Goal: Task Accomplishment & Management: Complete application form

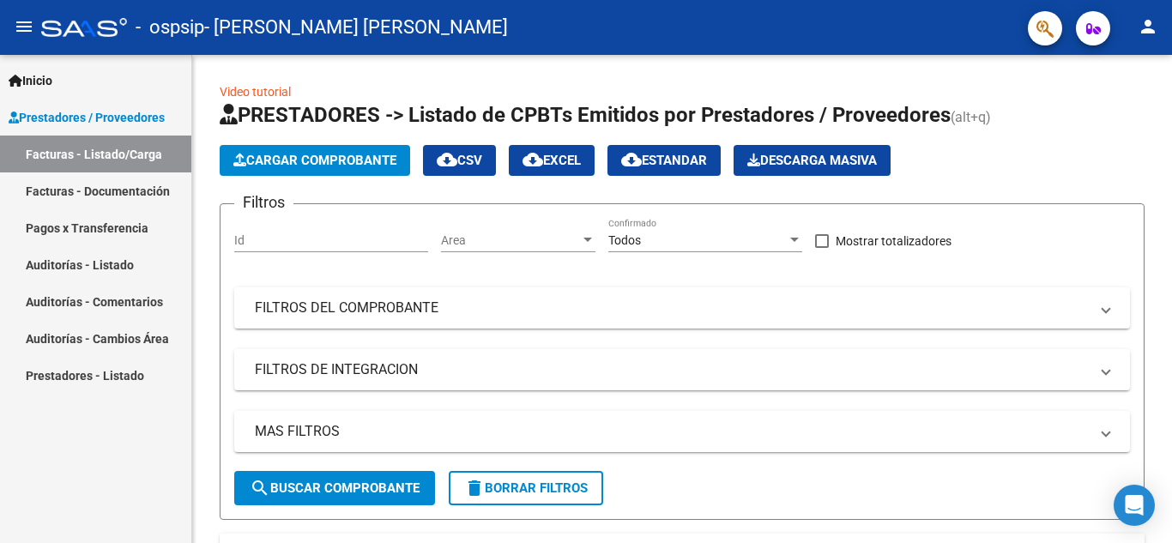
click at [81, 151] on link "Facturas - Listado/Carga" at bounding box center [95, 154] width 191 height 37
click at [304, 153] on span "Cargar Comprobante" at bounding box center [314, 160] width 163 height 15
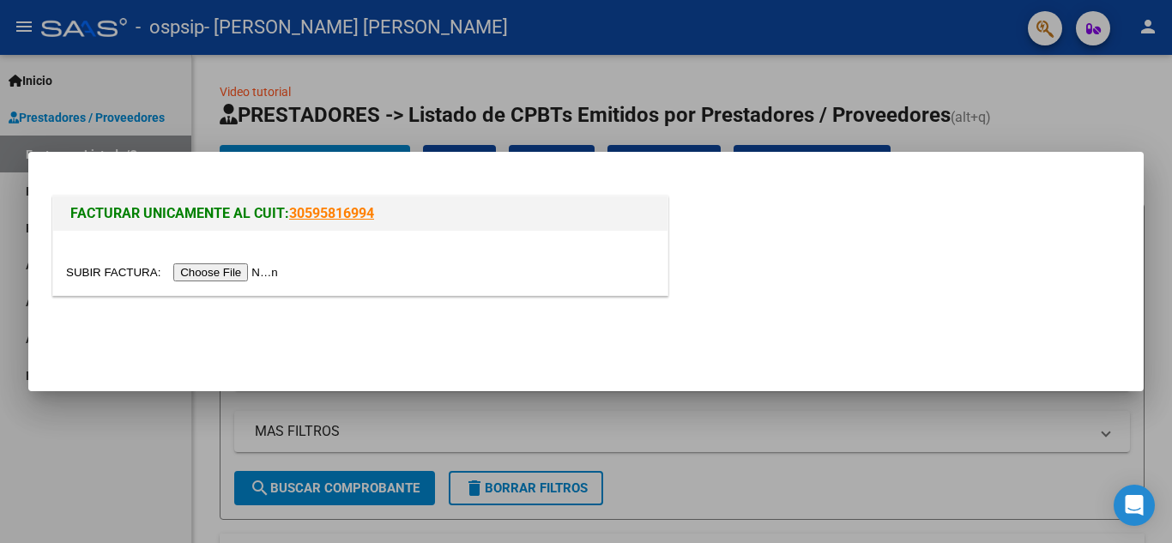
click at [262, 270] on input "file" at bounding box center [174, 272] width 217 height 18
click at [250, 264] on input "file" at bounding box center [174, 272] width 217 height 18
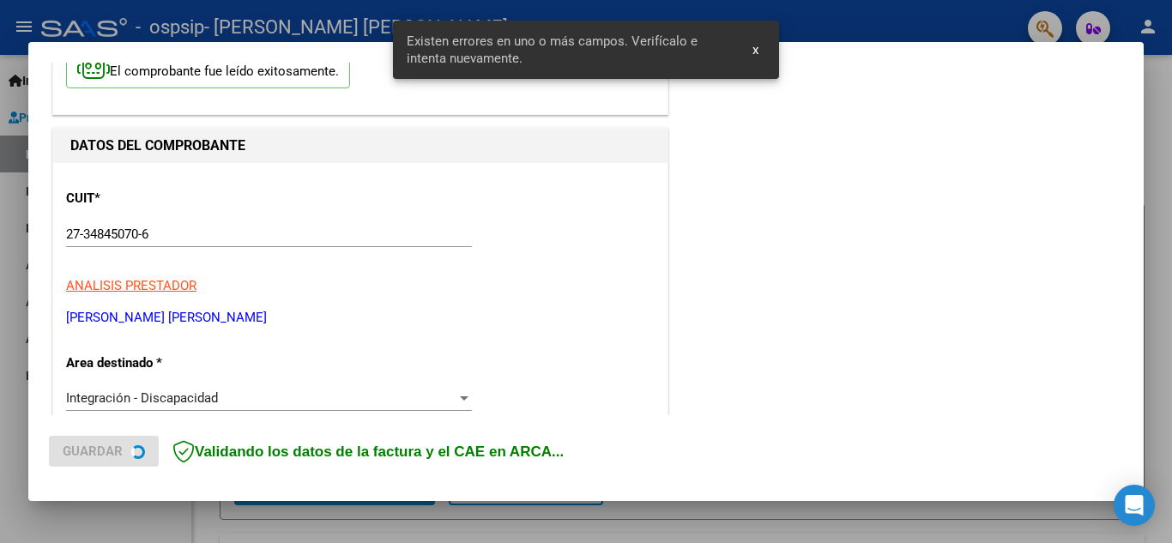
scroll to position [389, 0]
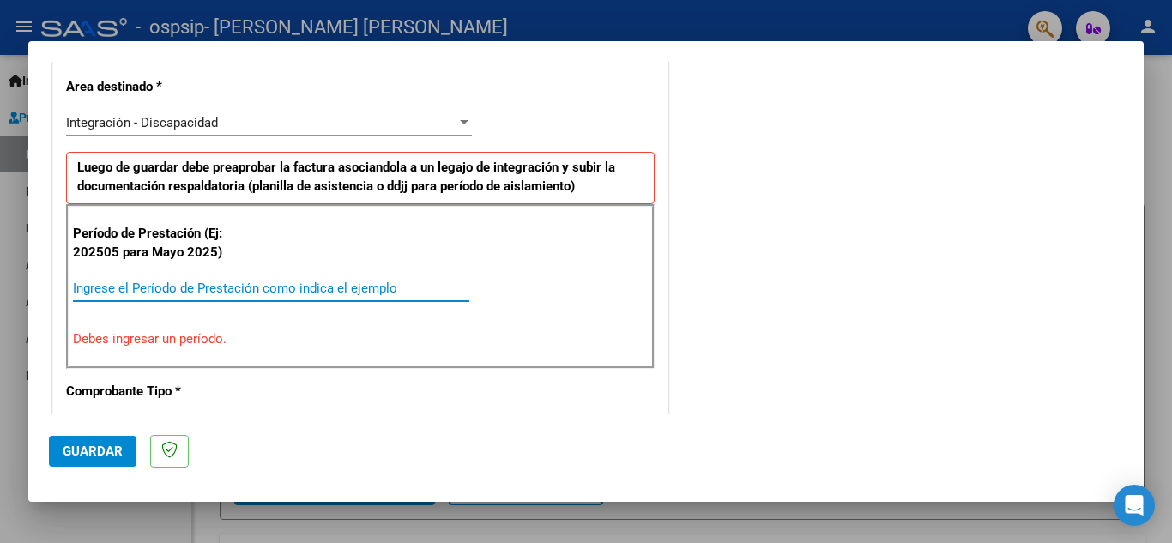
click at [141, 287] on input "Ingrese el Período de Prestación como indica el ejemplo" at bounding box center [271, 287] width 396 height 15
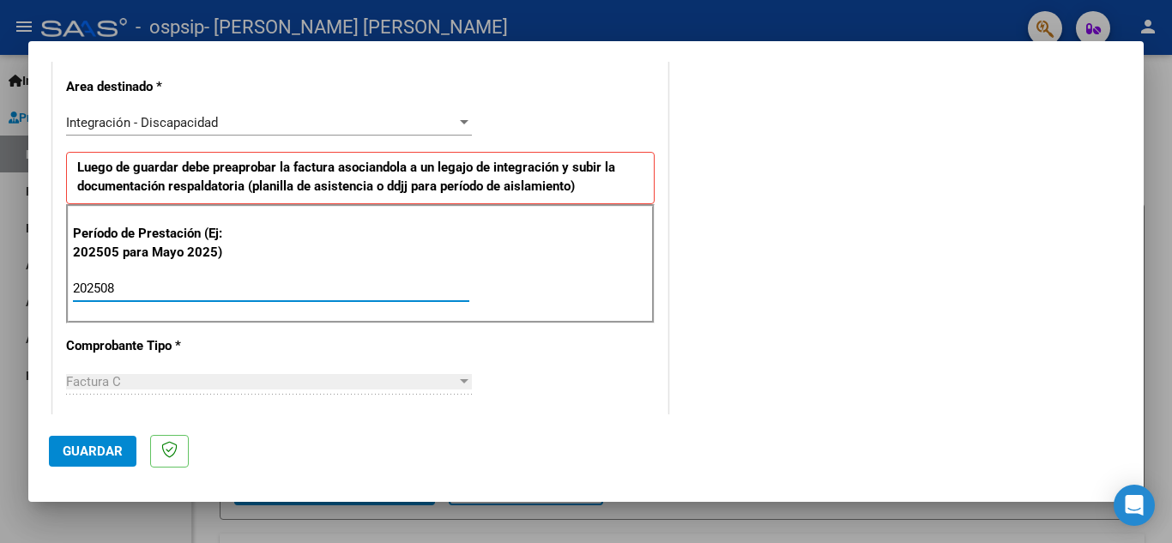
type input "202508"
click at [130, 377] on div "Factura C" at bounding box center [261, 381] width 390 height 15
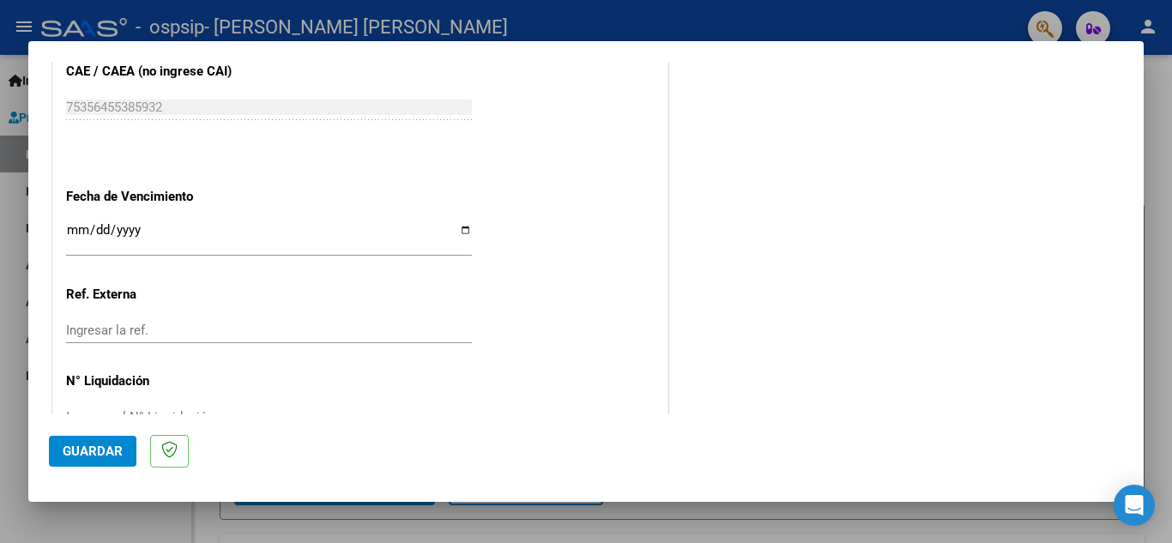
scroll to position [1109, 0]
click at [136, 223] on input "Ingresar la fecha" at bounding box center [269, 235] width 406 height 27
click at [461, 227] on input "Ingresar la fecha" at bounding box center [269, 235] width 406 height 27
type input "[DATE]"
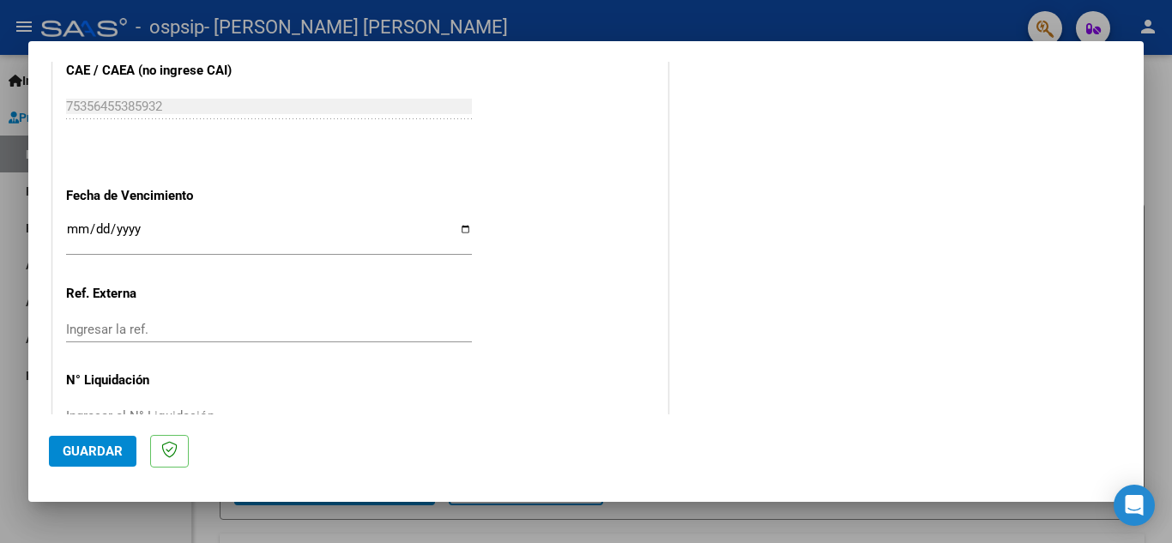
scroll to position [1157, 0]
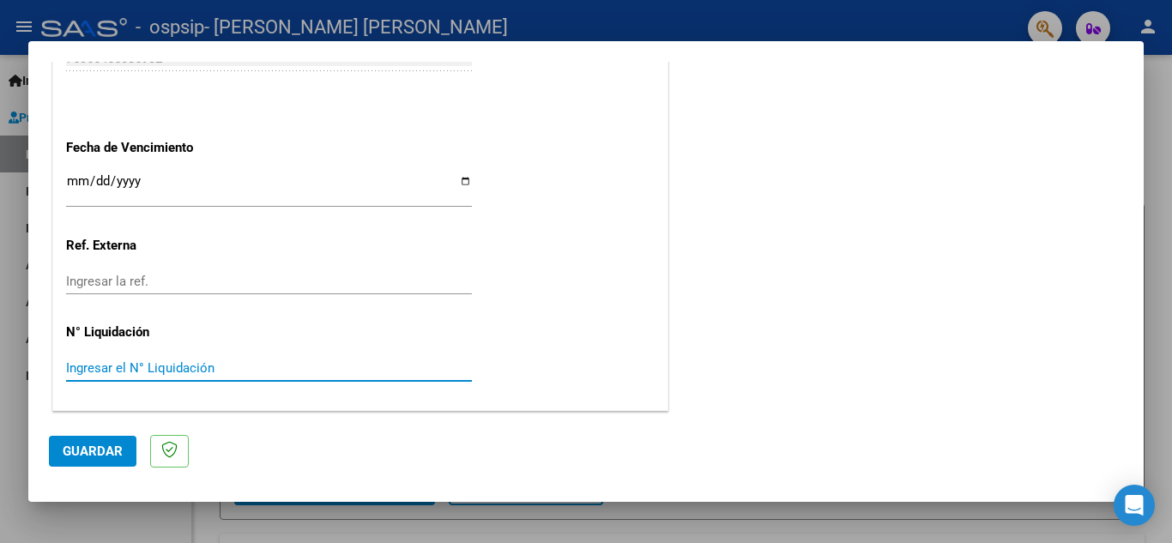
click at [118, 365] on input "Ingresar el N° Liquidación" at bounding box center [269, 367] width 406 height 15
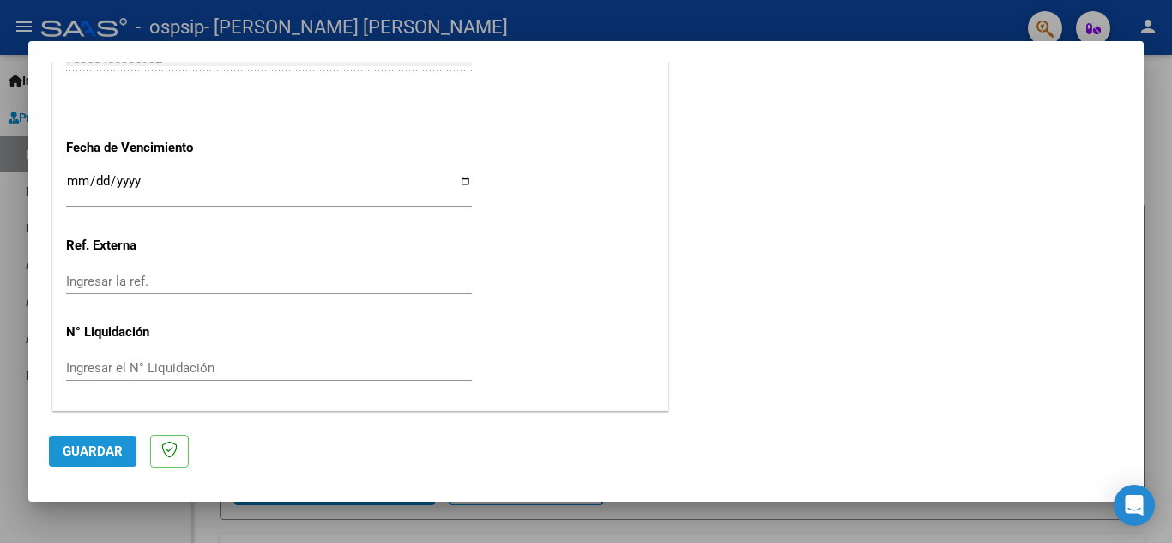
click at [113, 451] on span "Guardar" at bounding box center [93, 450] width 60 height 15
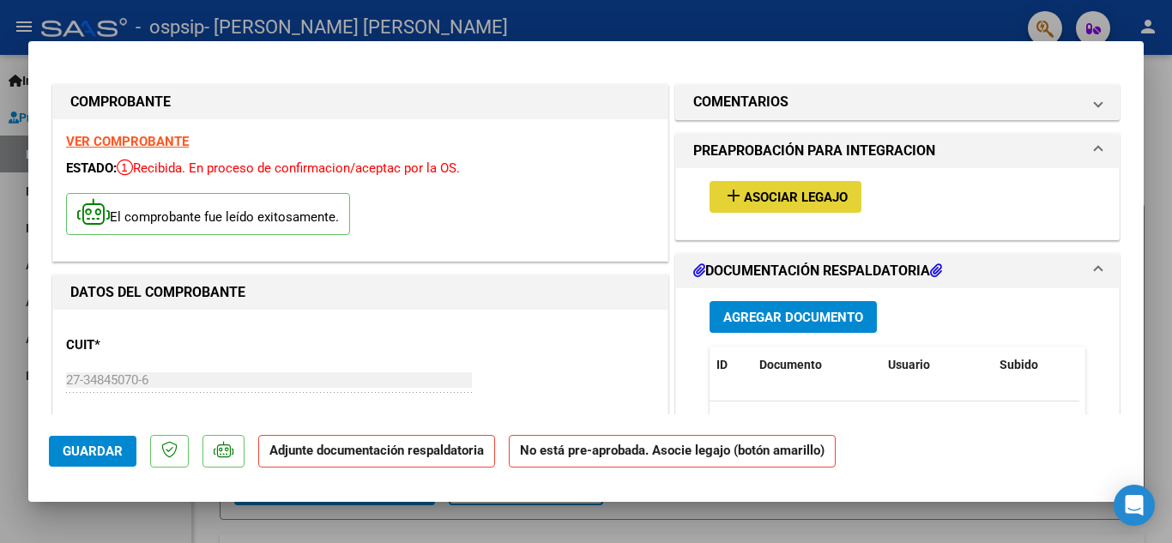
click at [794, 196] on span "Asociar Legajo" at bounding box center [796, 197] width 104 height 15
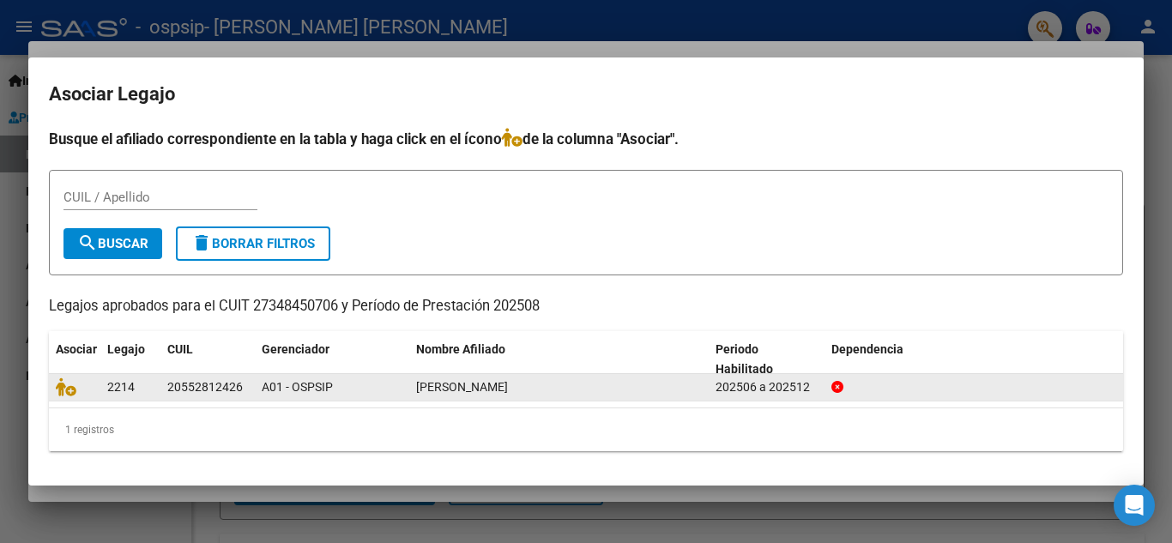
click at [210, 381] on div "20552812426" at bounding box center [204, 387] width 75 height 20
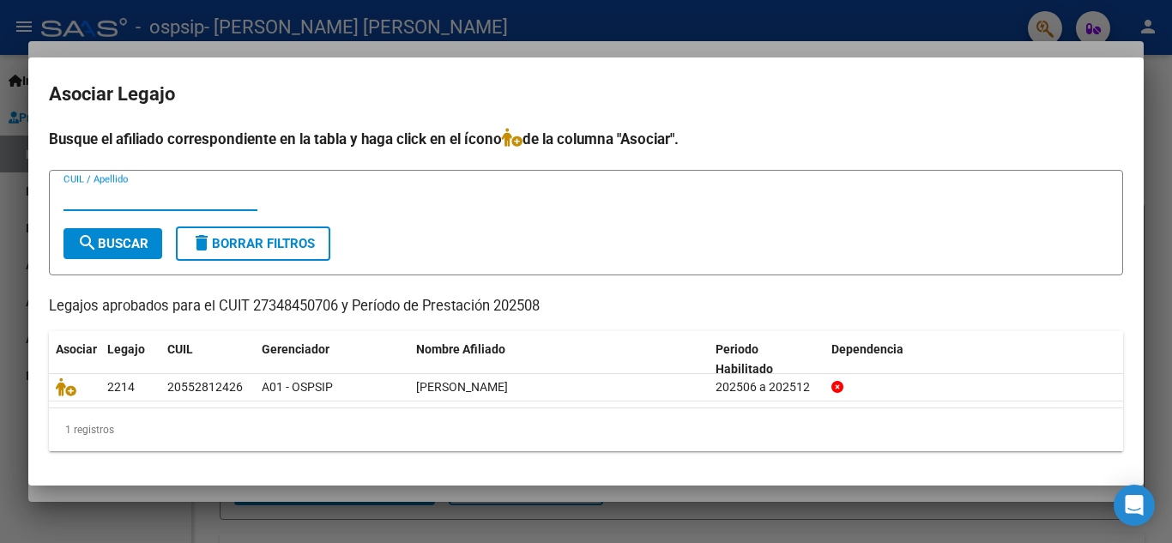
click at [111, 196] on input "CUIL / Apellido" at bounding box center [160, 197] width 194 height 15
type input "20552812426"
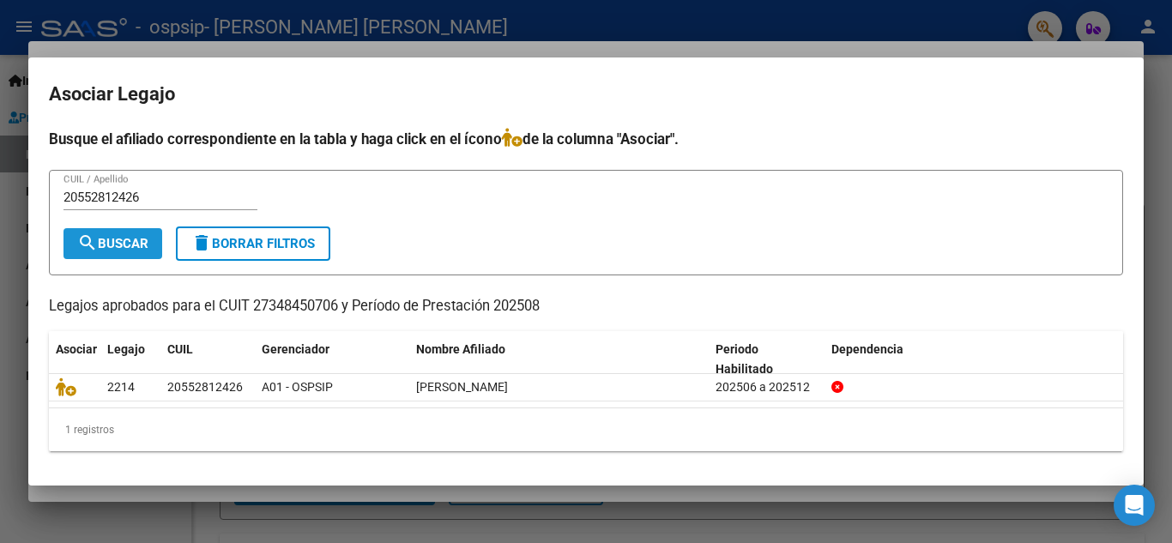
click at [145, 246] on span "search Buscar" at bounding box center [112, 243] width 71 height 15
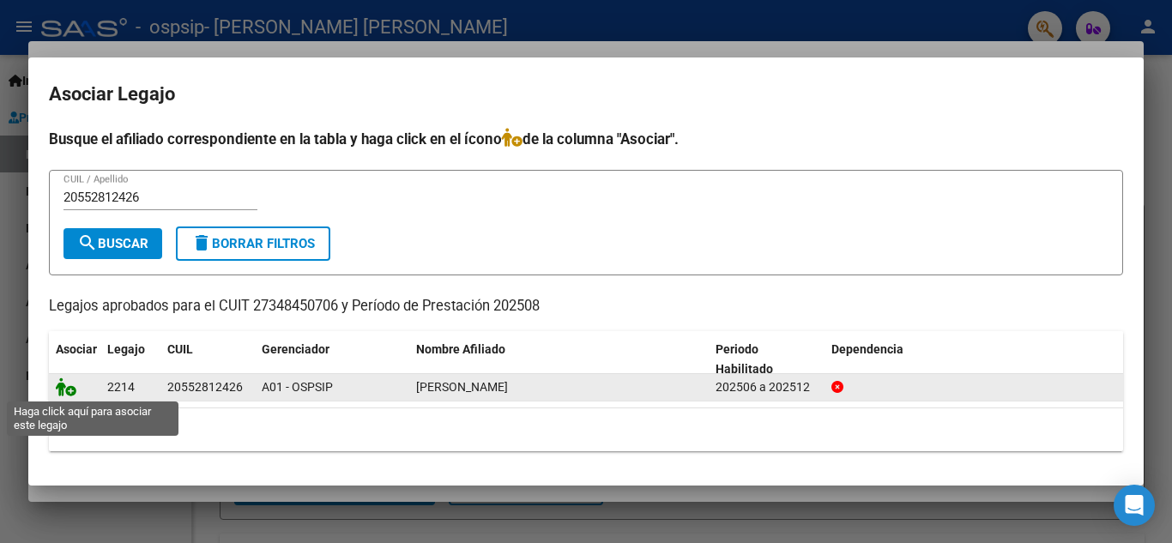
click at [67, 388] on icon at bounding box center [66, 386] width 21 height 19
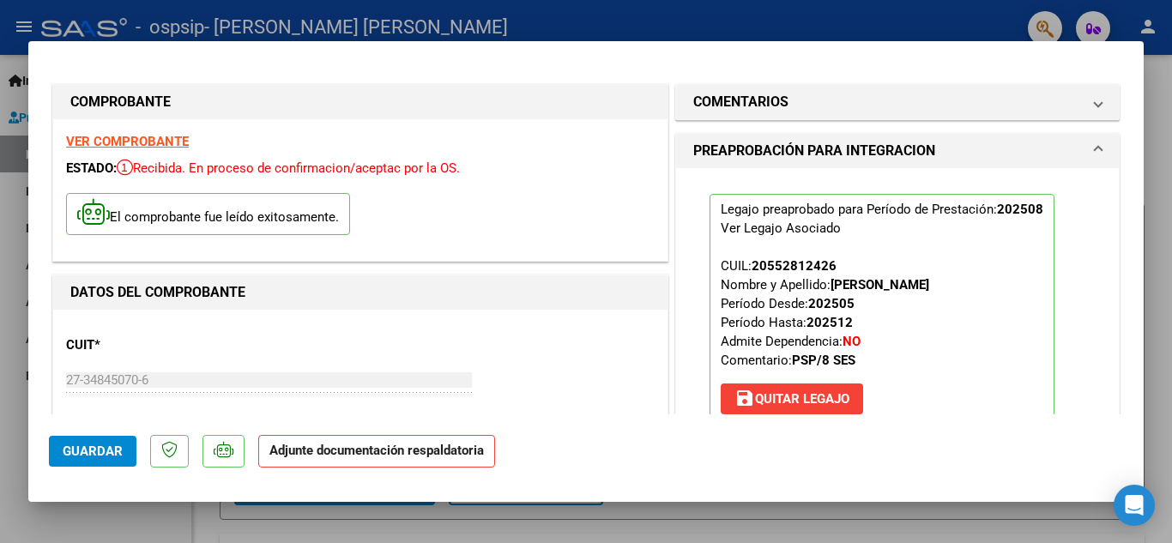
click at [1118, 288] on mat-dialog-content "COMPROBANTE VER COMPROBANTE ESTADO: Recibida. En proceso de confirmacion/acepta…" at bounding box center [585, 238] width 1115 height 352
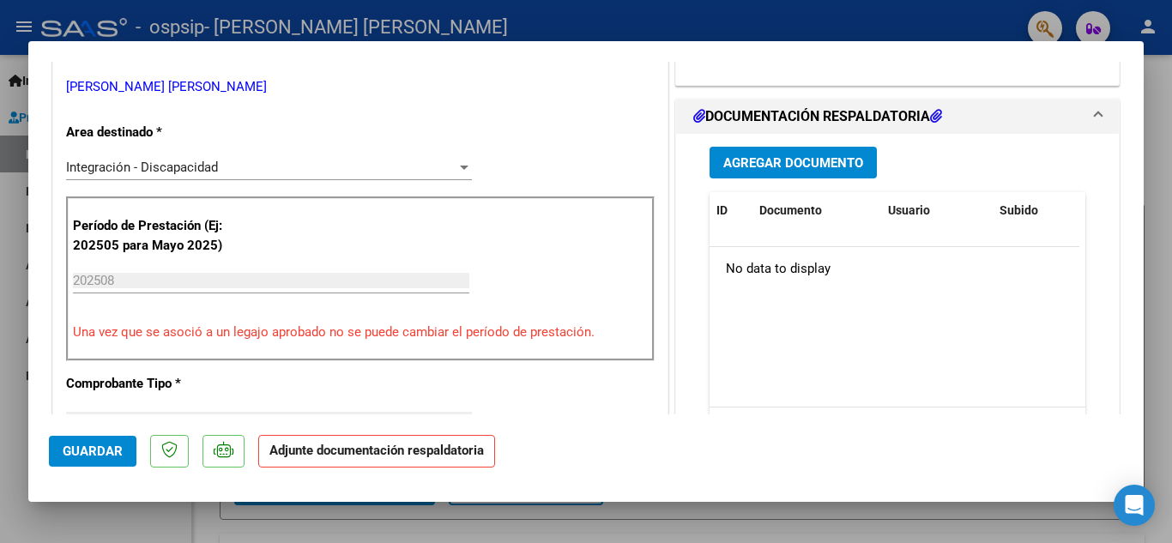
scroll to position [365, 0]
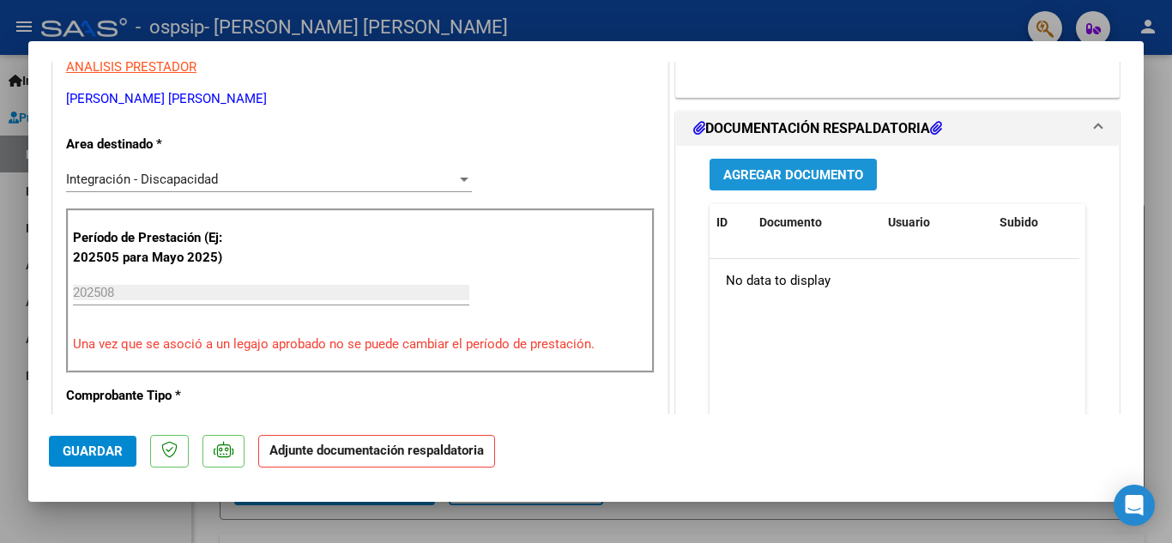
click at [838, 179] on span "Agregar Documento" at bounding box center [793, 174] width 140 height 15
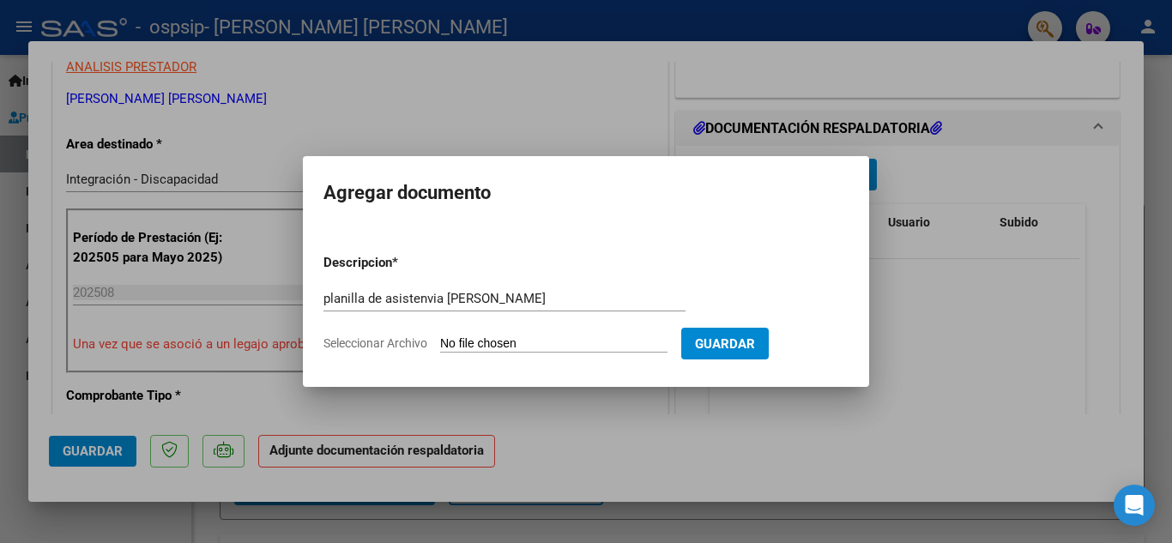
click at [593, 289] on div "planilla de asistenvia Brandon Gpon Escriba aquí una descripcion" at bounding box center [504, 299] width 362 height 26
click at [537, 301] on input "planilla de asistenvia Brandon Gpon" at bounding box center [504, 298] width 362 height 15
click at [430, 297] on input "planilla de asistenvia Brandon agosto 2025" at bounding box center [504, 298] width 362 height 15
type input "planilla de asistencia Brandon agosto 2025"
click at [591, 341] on input "Seleccionar Archivo" at bounding box center [553, 344] width 227 height 16
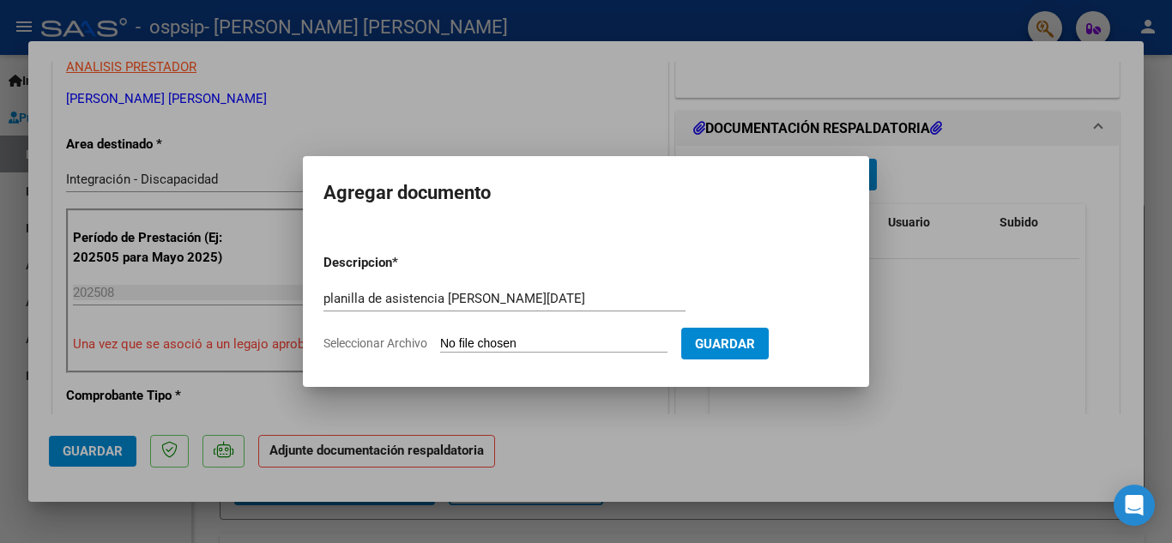
click at [468, 338] on input "Seleccionar Archivo" at bounding box center [553, 344] width 227 height 16
type input "C:\fakepath\planilla Brandon agosto.jpg"
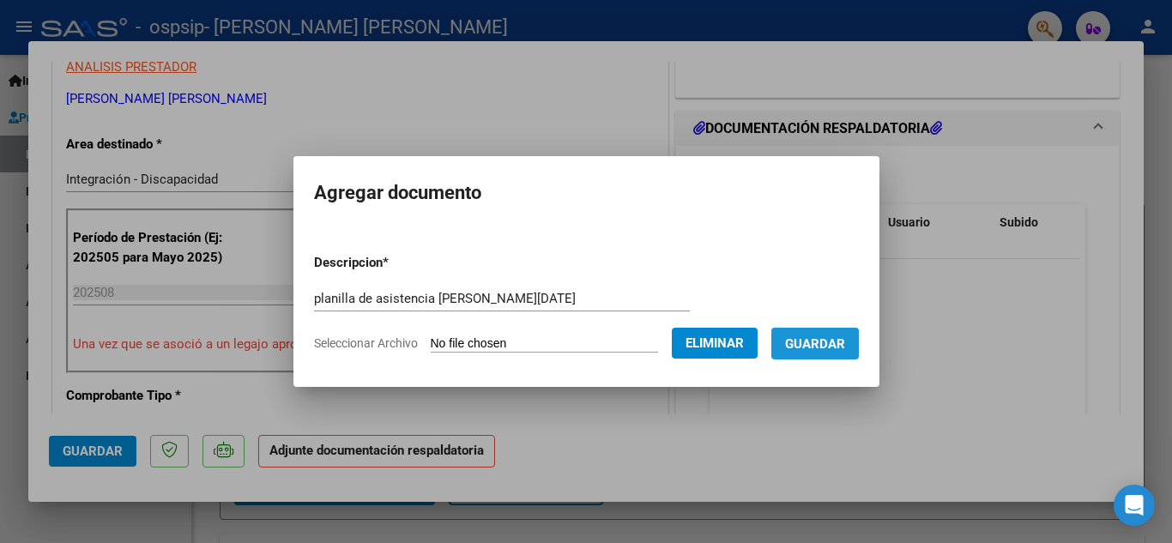
click at [845, 337] on span "Guardar" at bounding box center [815, 343] width 60 height 15
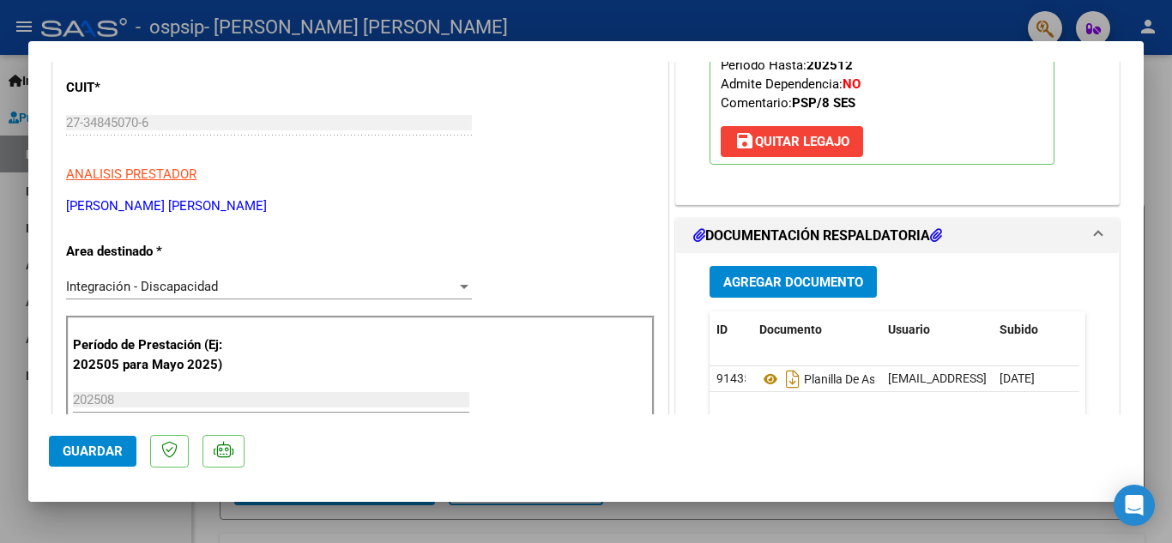
scroll to position [262, 0]
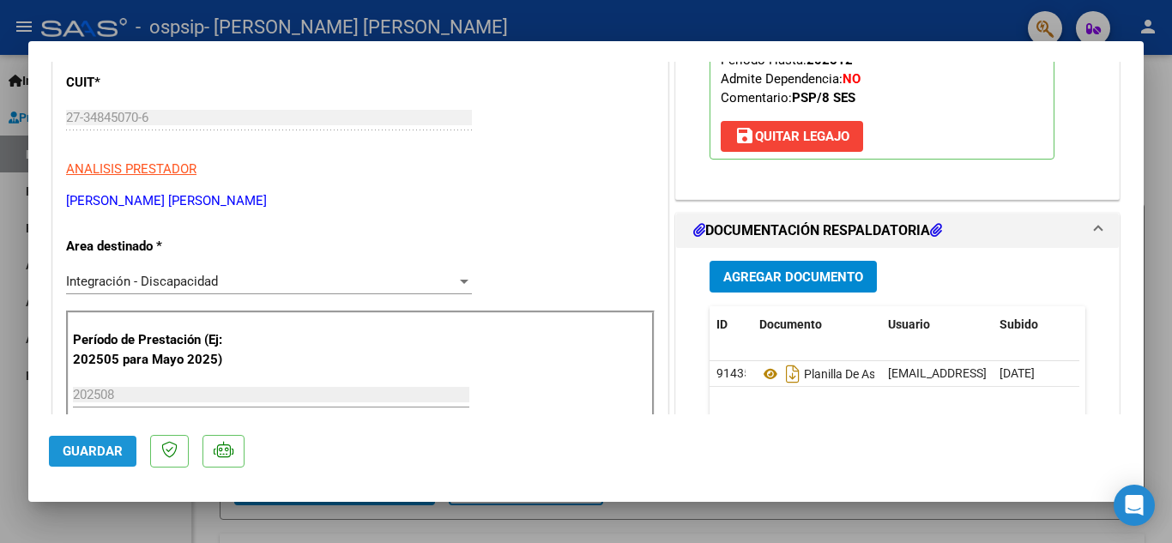
click at [115, 449] on span "Guardar" at bounding box center [93, 450] width 60 height 15
click at [116, 448] on span "Guardar" at bounding box center [93, 450] width 60 height 15
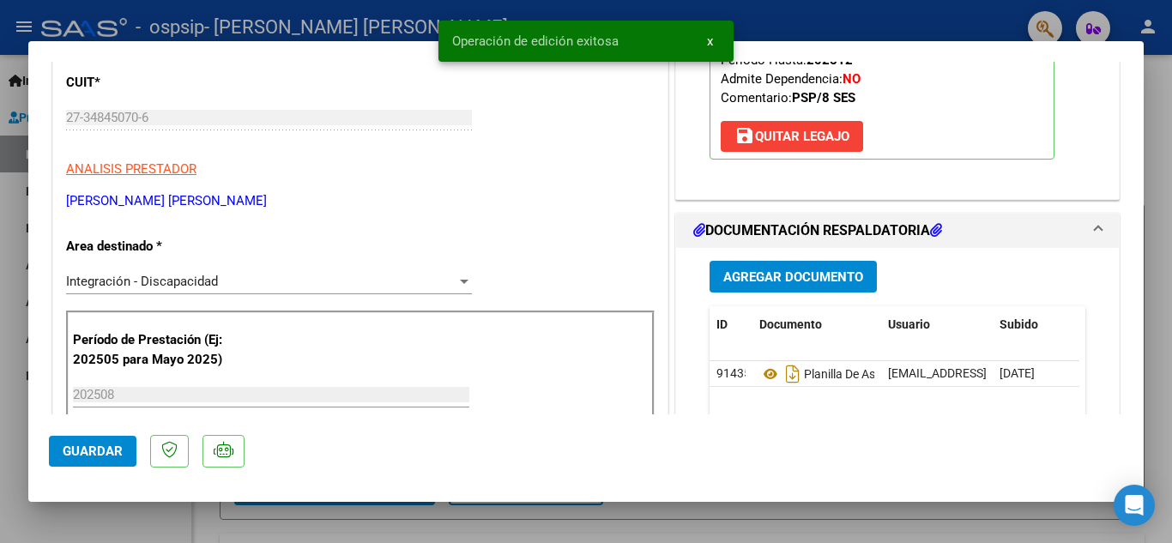
click at [1160, 85] on div at bounding box center [586, 271] width 1172 height 543
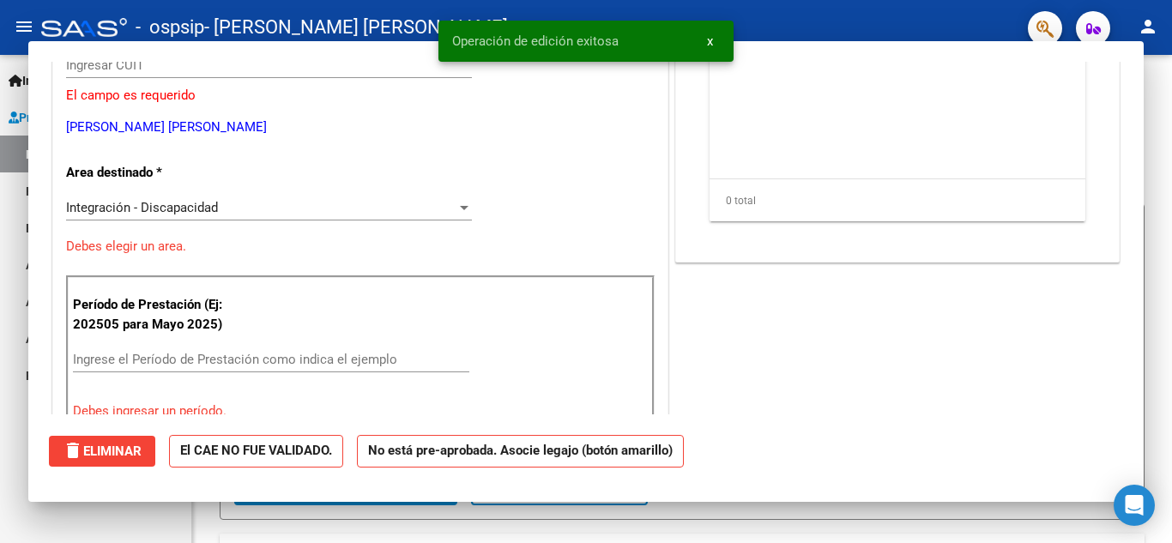
scroll to position [0, 0]
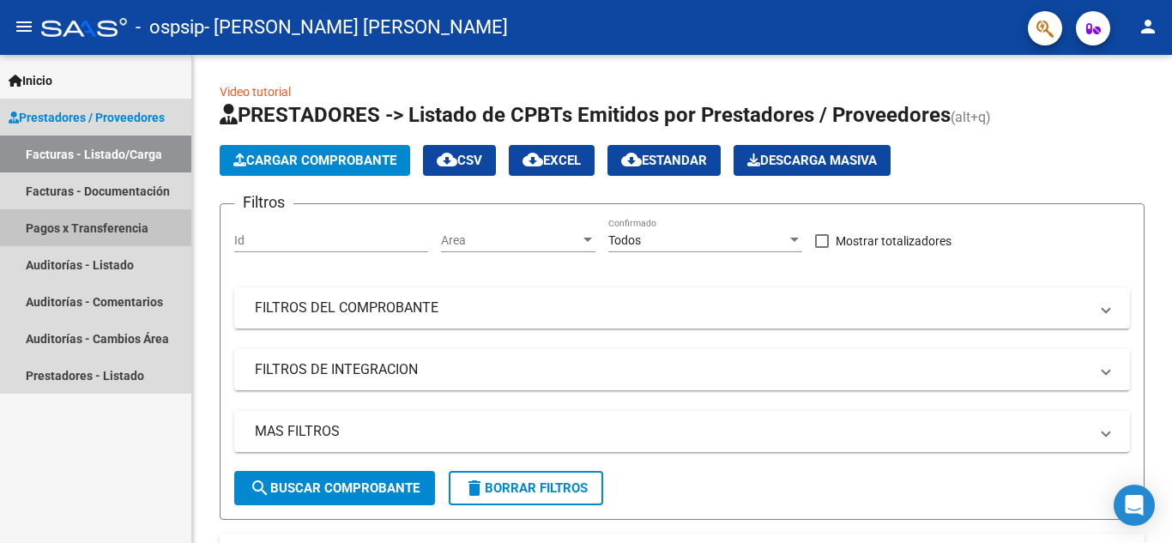
click at [85, 236] on link "Pagos x Transferencia" at bounding box center [95, 227] width 191 height 37
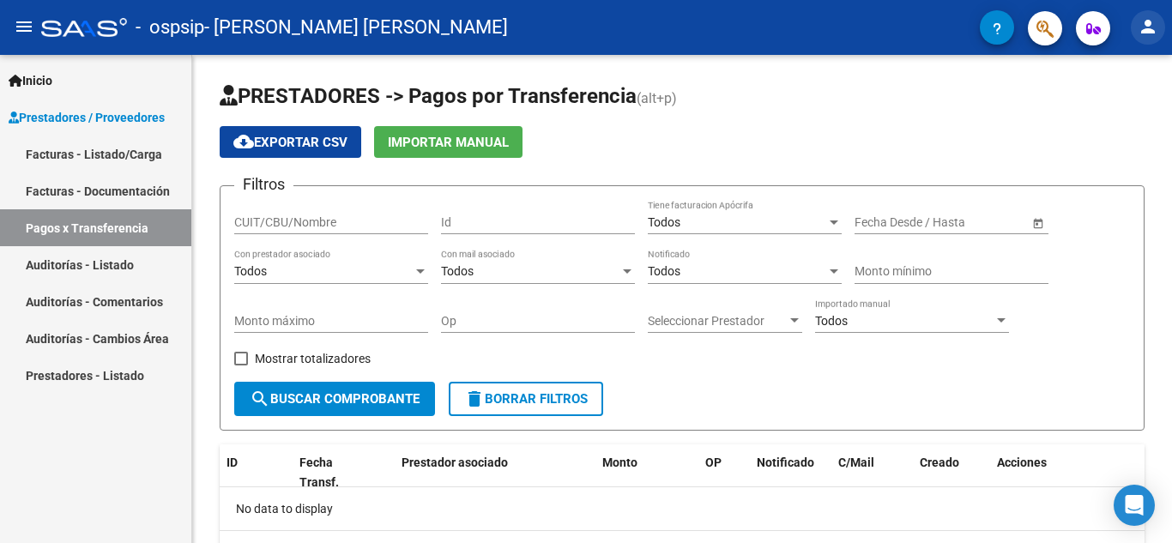
click at [1152, 29] on mat-icon "person" at bounding box center [1147, 26] width 21 height 21
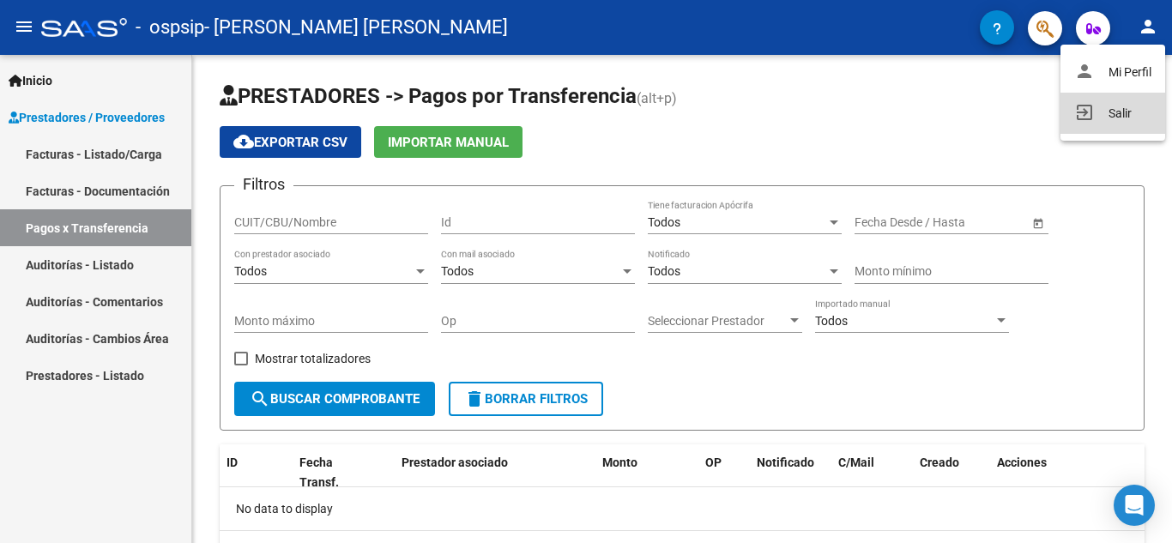
click at [1122, 111] on button "exit_to_app Salir" at bounding box center [1112, 113] width 105 height 41
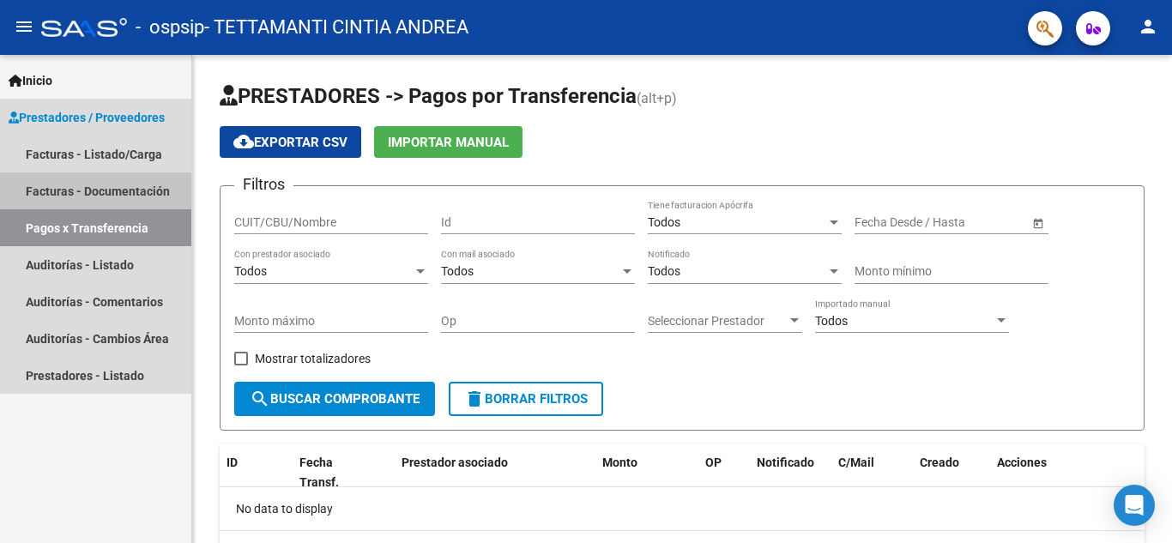
click at [89, 186] on link "Facturas - Documentación" at bounding box center [95, 190] width 191 height 37
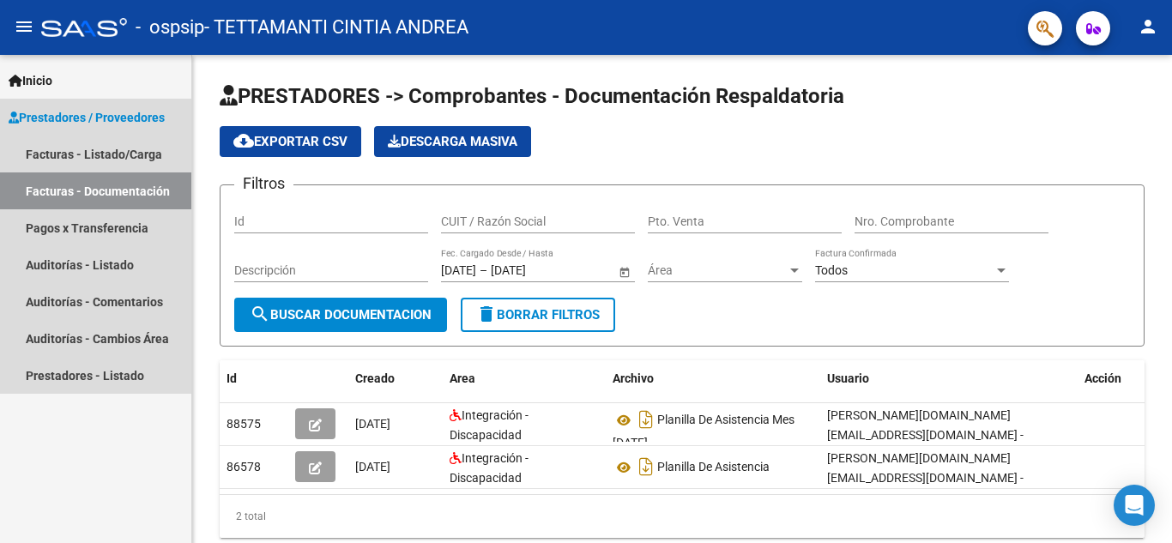
click at [117, 112] on span "Prestadores / Proveedores" at bounding box center [87, 117] width 156 height 19
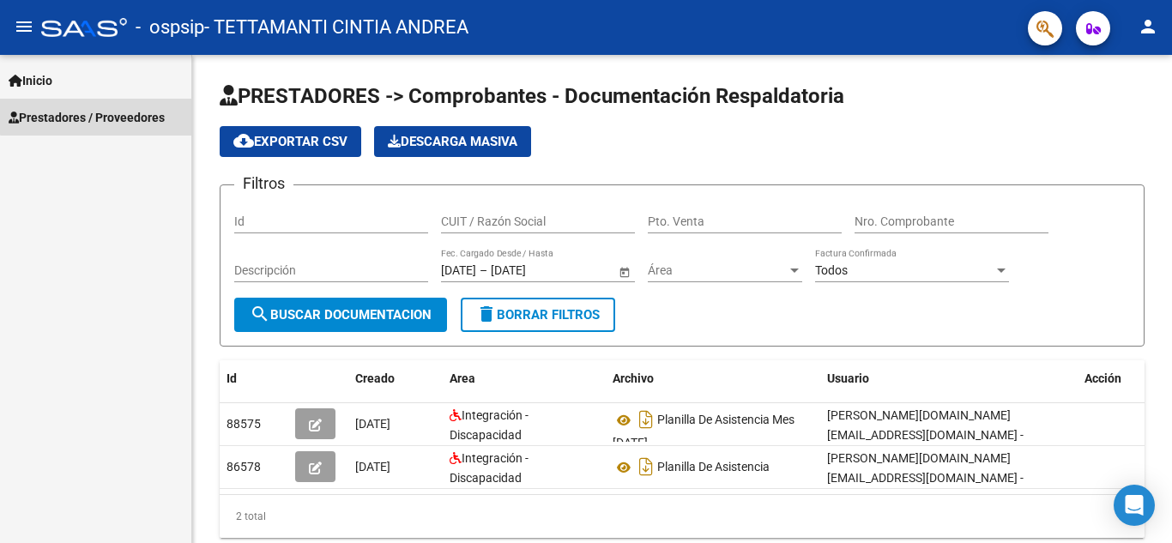
click at [114, 115] on span "Prestadores / Proveedores" at bounding box center [87, 117] width 156 height 19
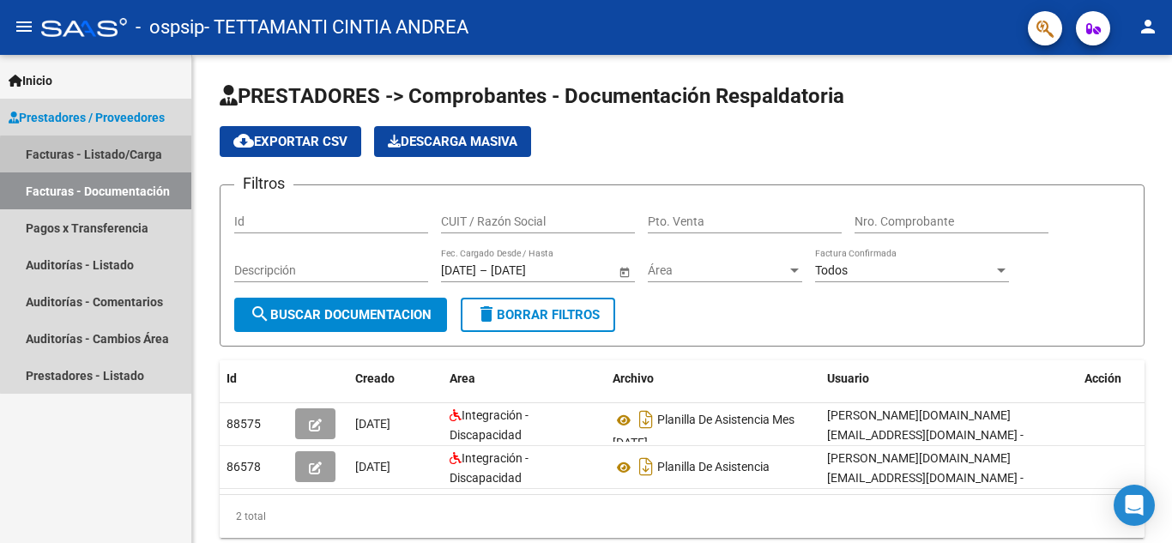
click at [116, 157] on link "Facturas - Listado/Carga" at bounding box center [95, 154] width 191 height 37
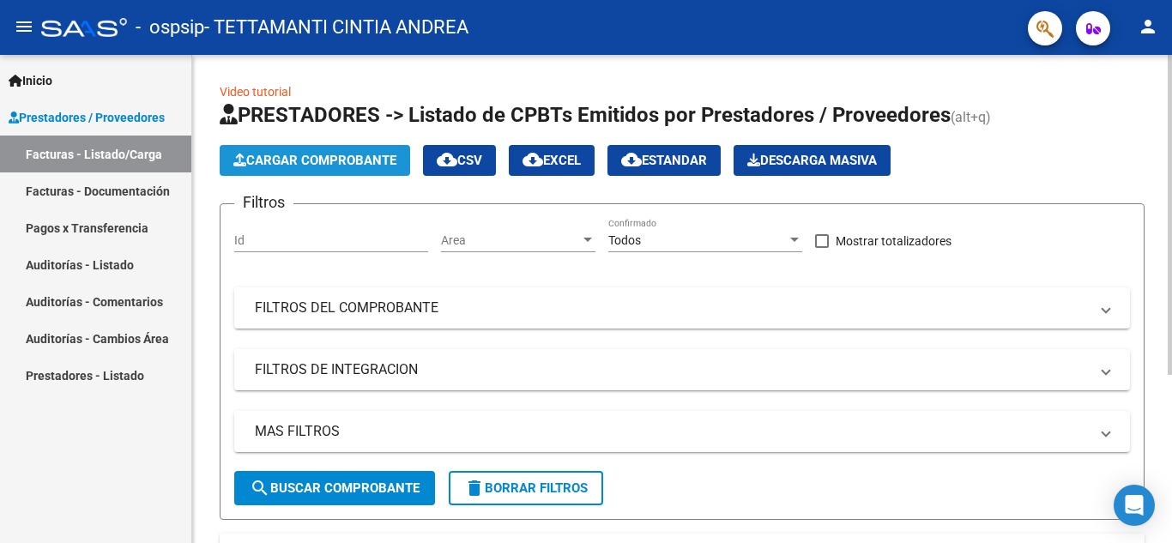
click at [318, 167] on span "Cargar Comprobante" at bounding box center [314, 160] width 163 height 15
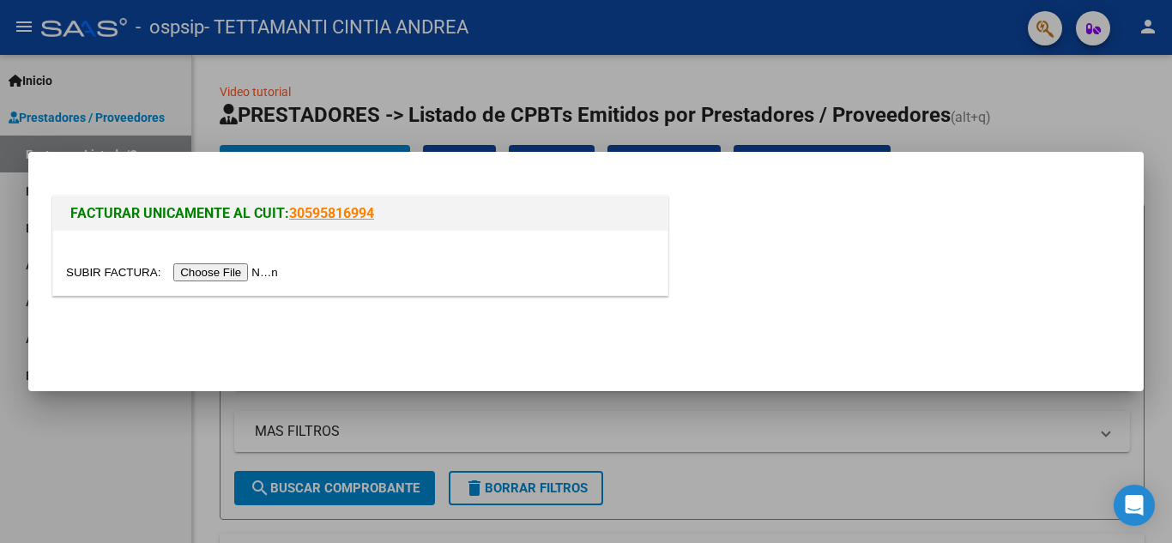
click at [239, 270] on input "file" at bounding box center [174, 272] width 217 height 18
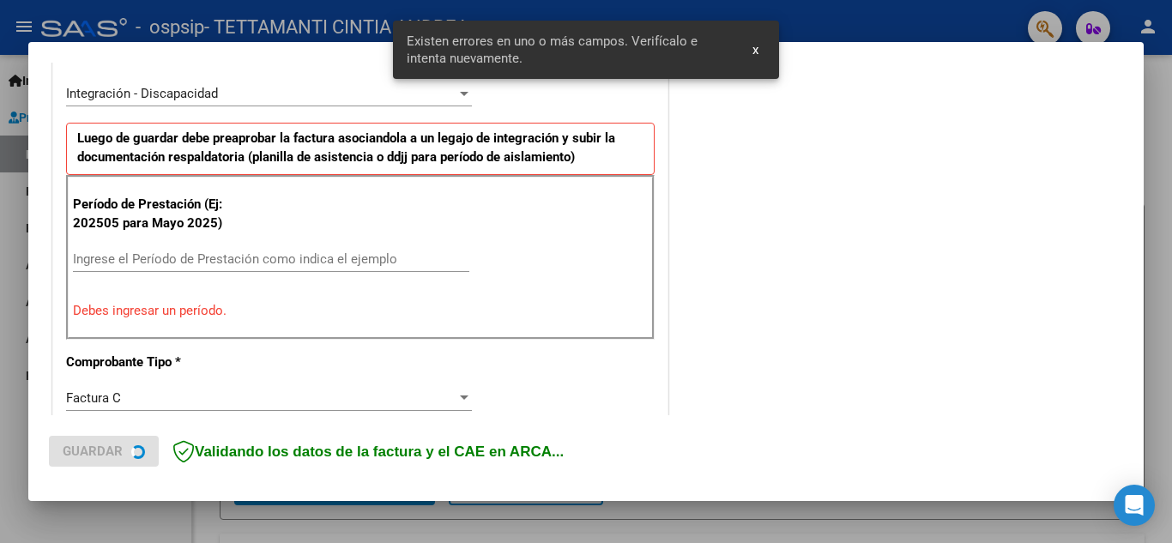
scroll to position [421, 0]
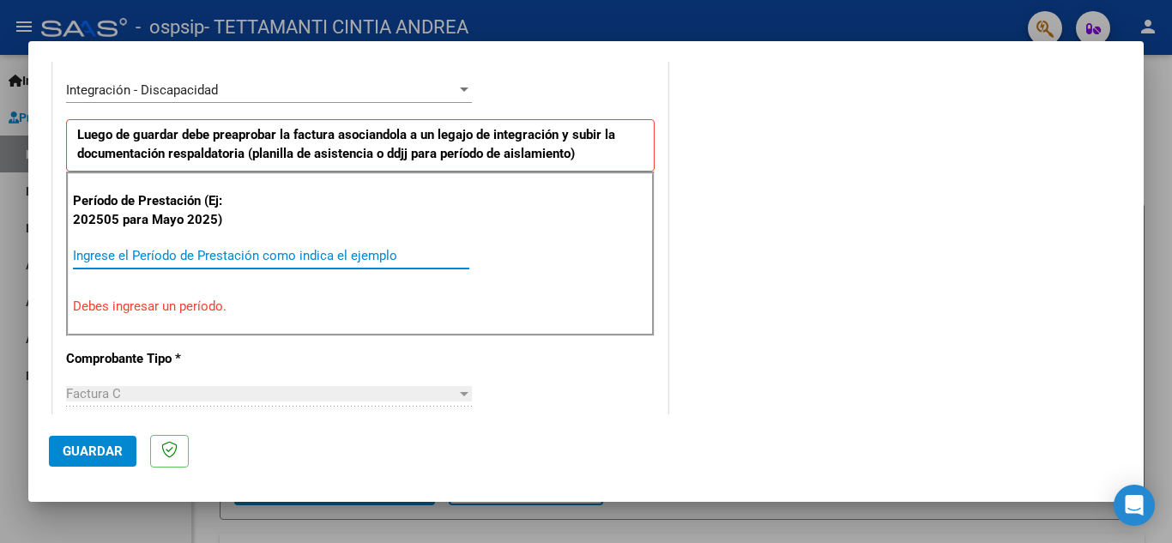
click at [122, 250] on input "Ingrese el Período de Prestación como indica el ejemplo" at bounding box center [271, 255] width 396 height 15
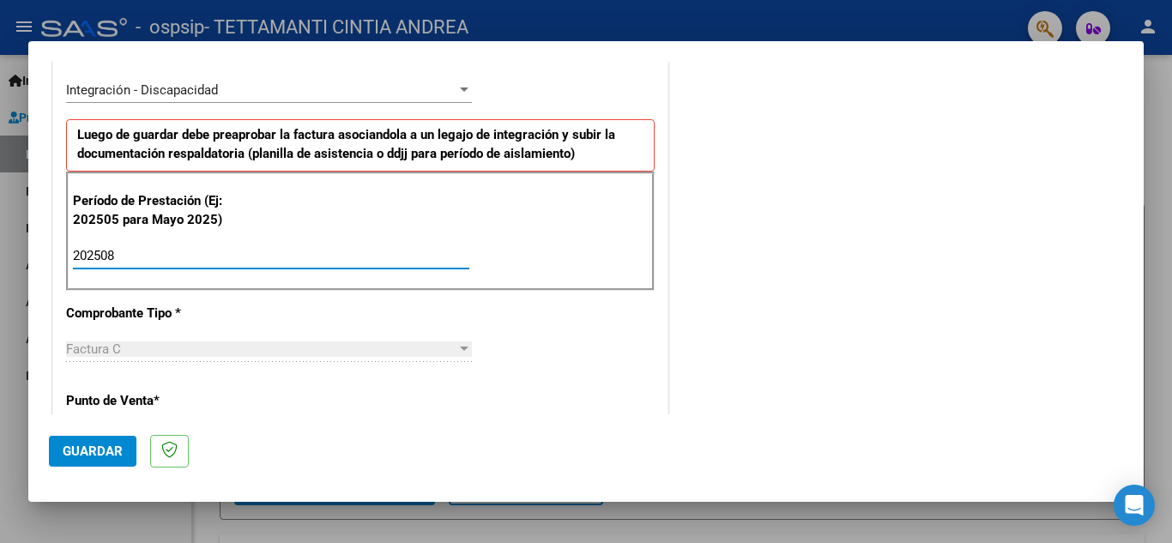
type input "202508"
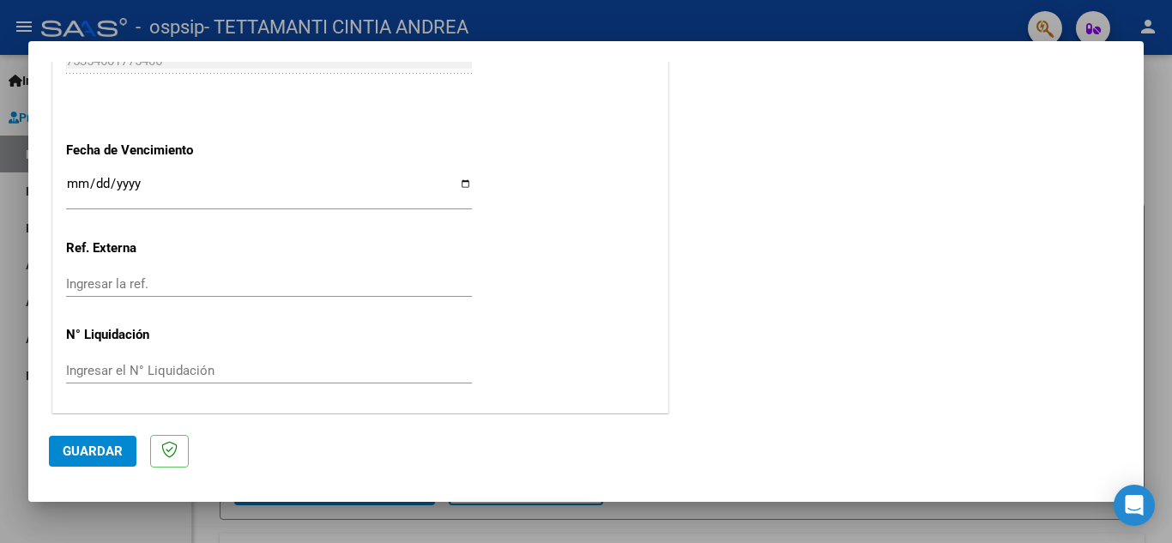
scroll to position [1157, 0]
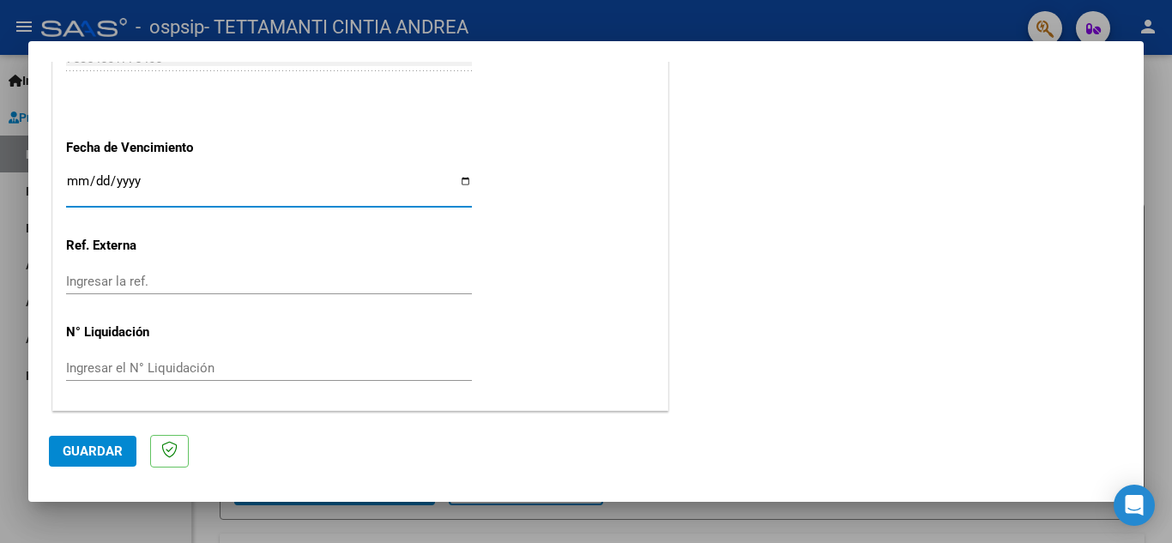
click at [460, 178] on input "Ingresar la fecha" at bounding box center [269, 187] width 406 height 27
type input "2025-09-12"
click at [111, 441] on button "Guardar" at bounding box center [92, 451] width 87 height 31
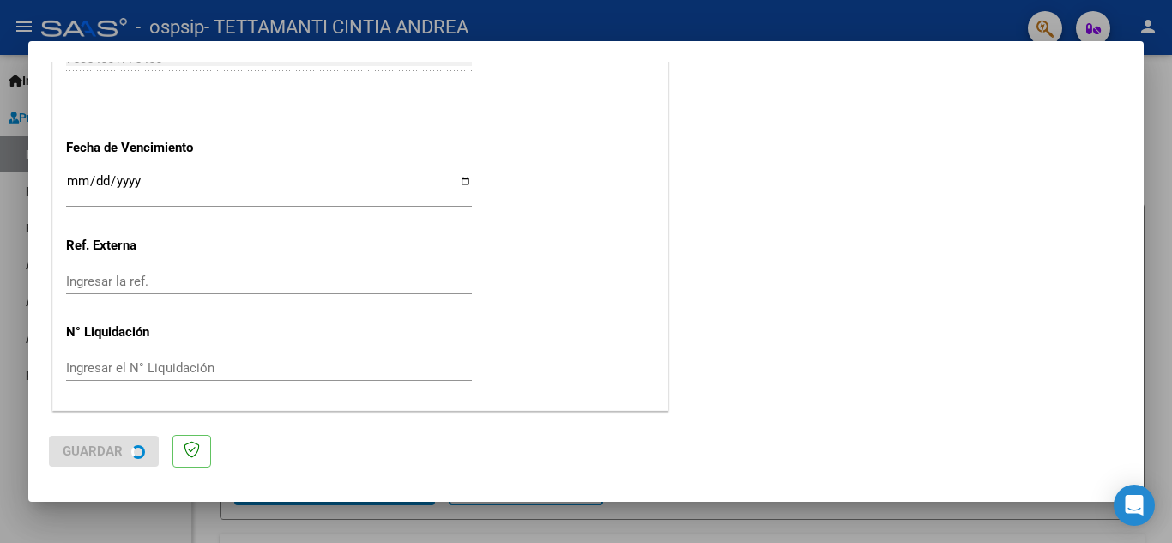
scroll to position [0, 0]
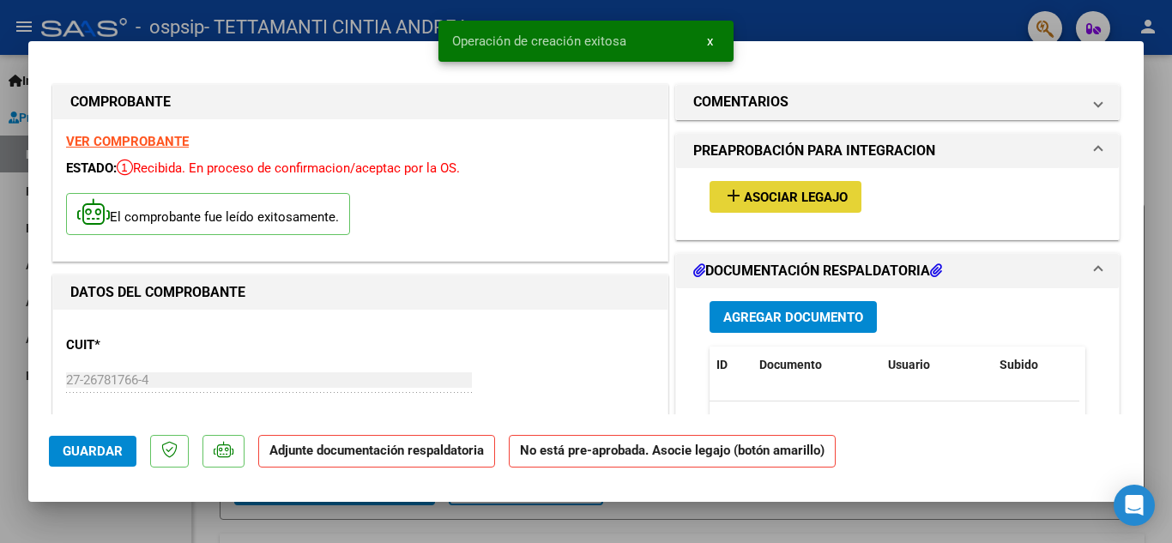
click at [790, 202] on span "Asociar Legajo" at bounding box center [796, 197] width 104 height 15
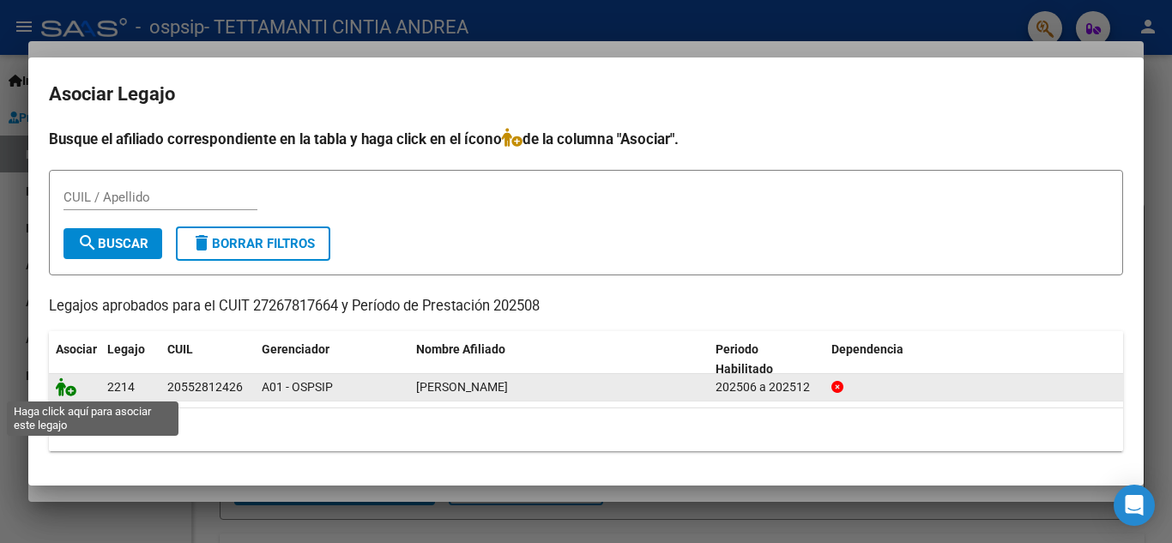
click at [67, 393] on icon at bounding box center [66, 386] width 21 height 19
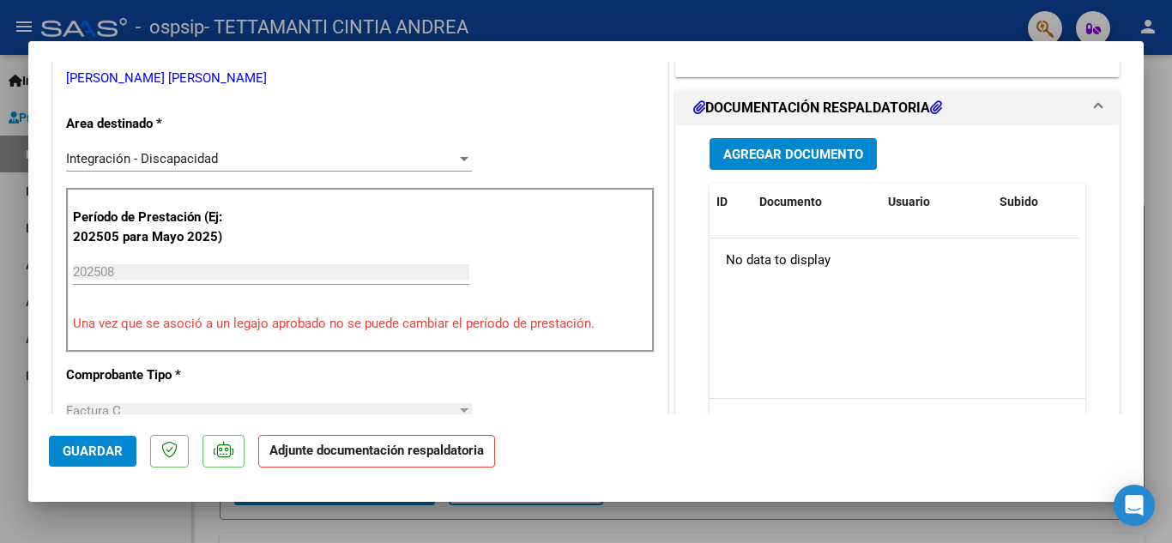
scroll to position [389, 0]
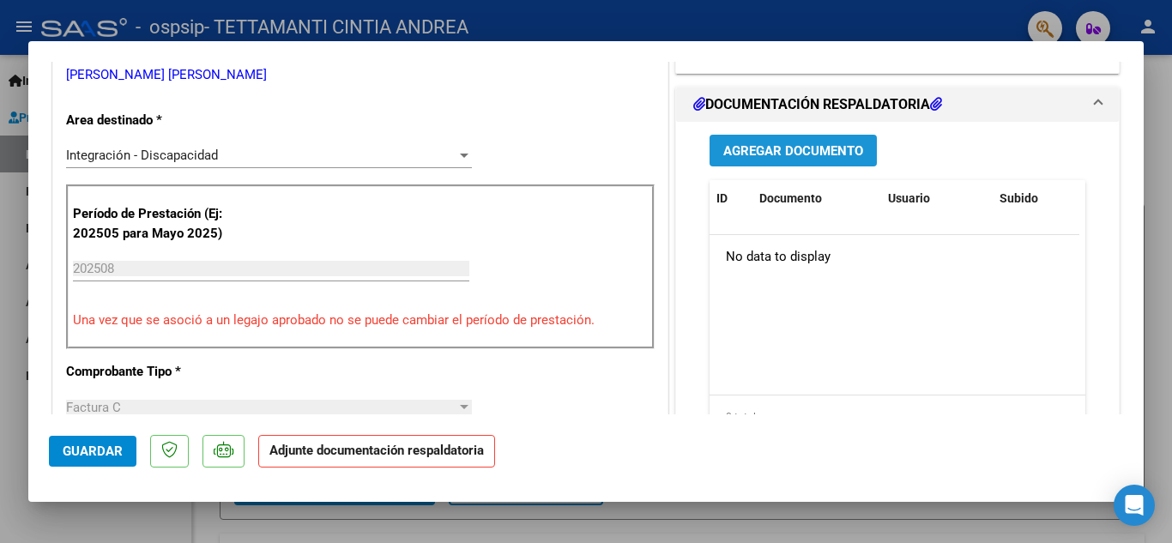
click at [843, 148] on span "Agregar Documento" at bounding box center [793, 150] width 140 height 15
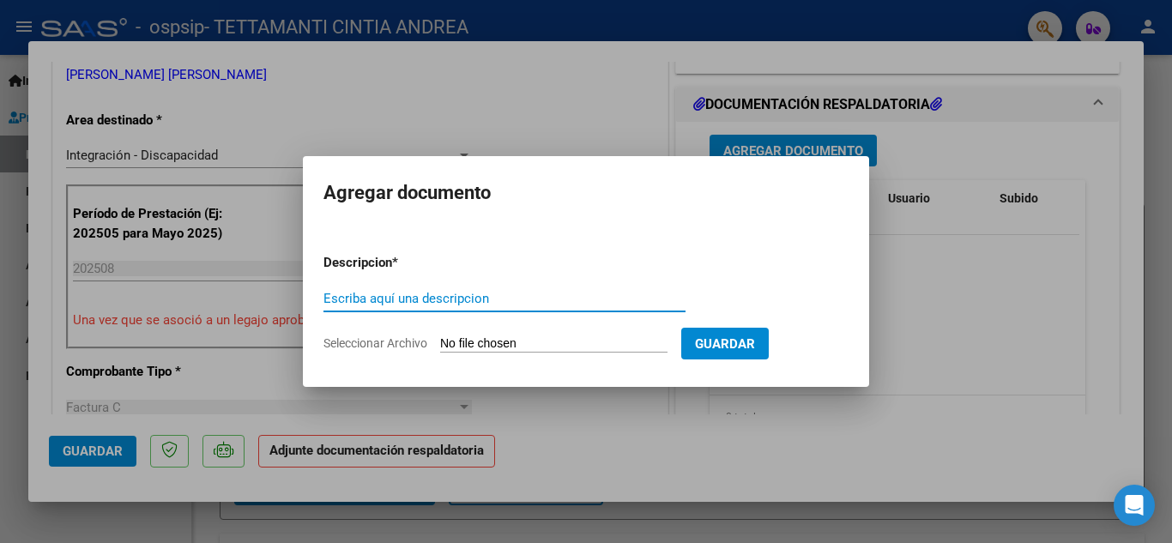
click at [414, 299] on input "Escriba aquí una descripcion" at bounding box center [504, 298] width 362 height 15
type input "planilla de asistencia Brandon Terapa ocupacion agosto"
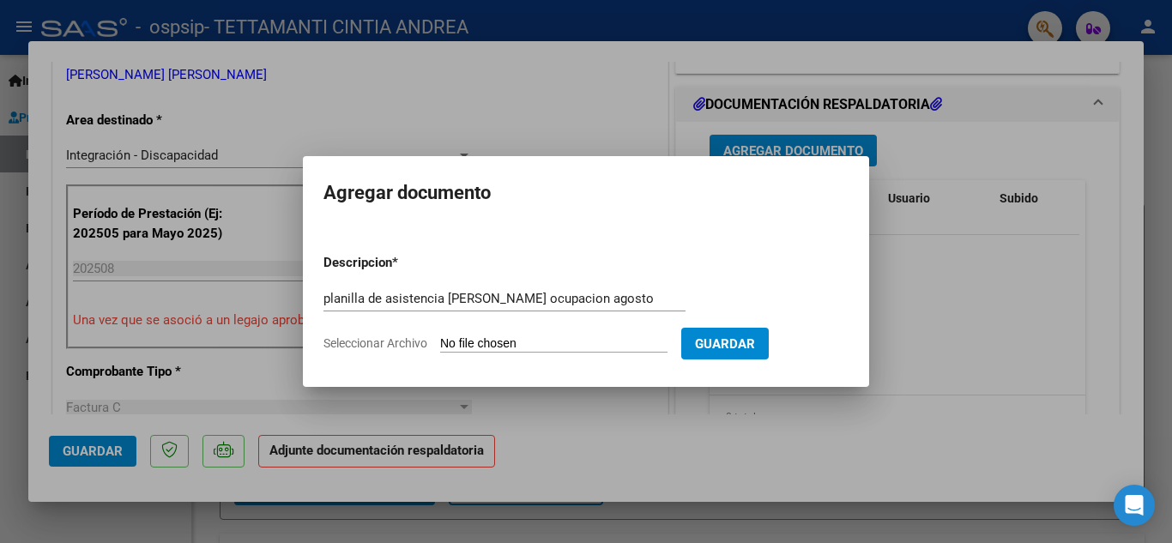
click at [587, 344] on input "Seleccionar Archivo" at bounding box center [553, 344] width 227 height 16
type input "C:\fakepath\planilla Brandon T O.jpg"
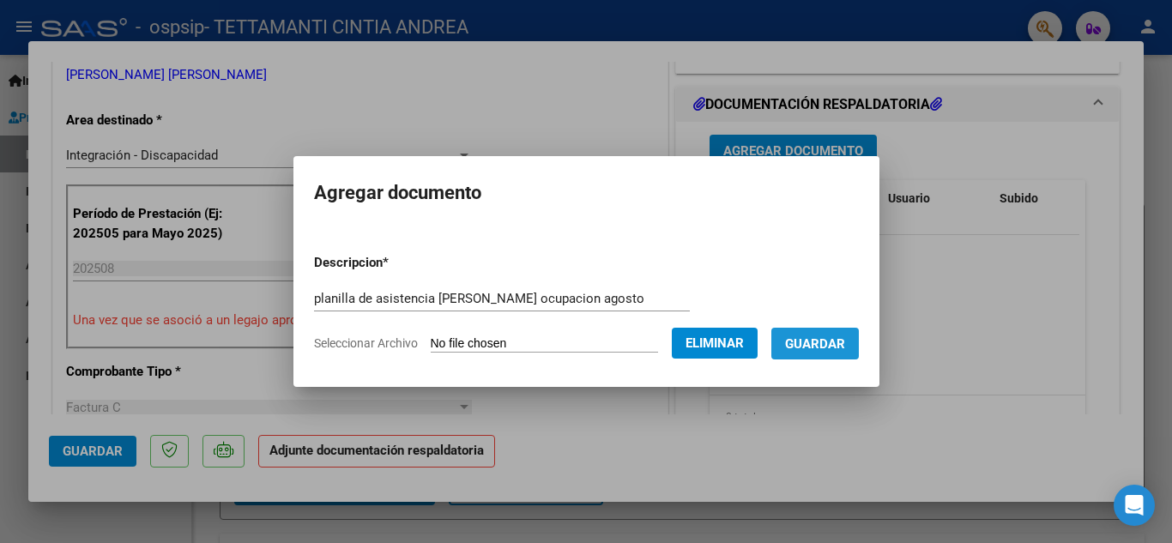
click at [845, 345] on span "Guardar" at bounding box center [815, 343] width 60 height 15
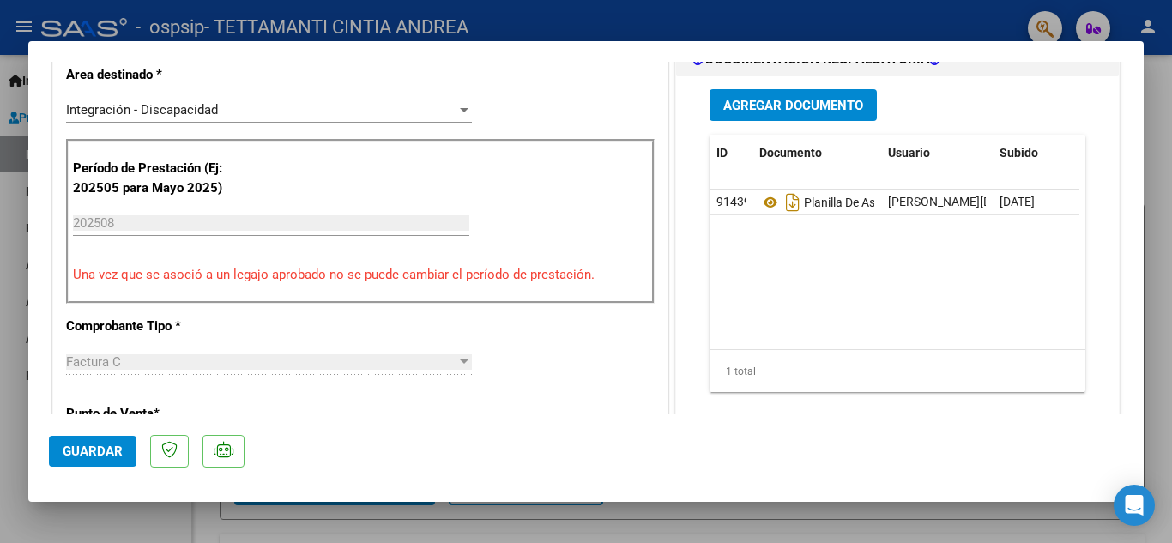
scroll to position [442, 0]
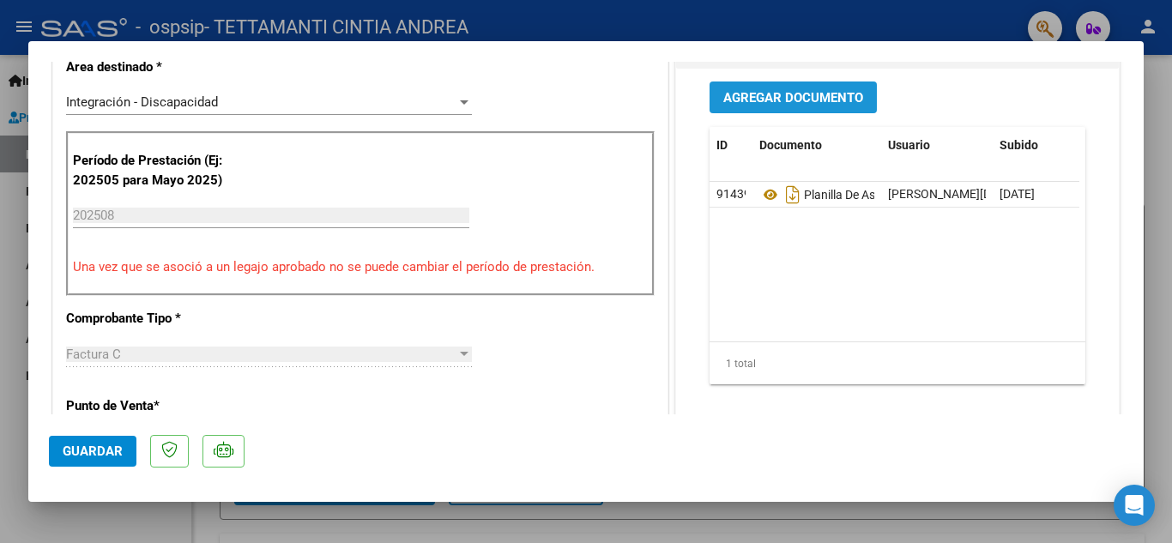
click at [808, 93] on span "Agregar Documento" at bounding box center [793, 97] width 140 height 15
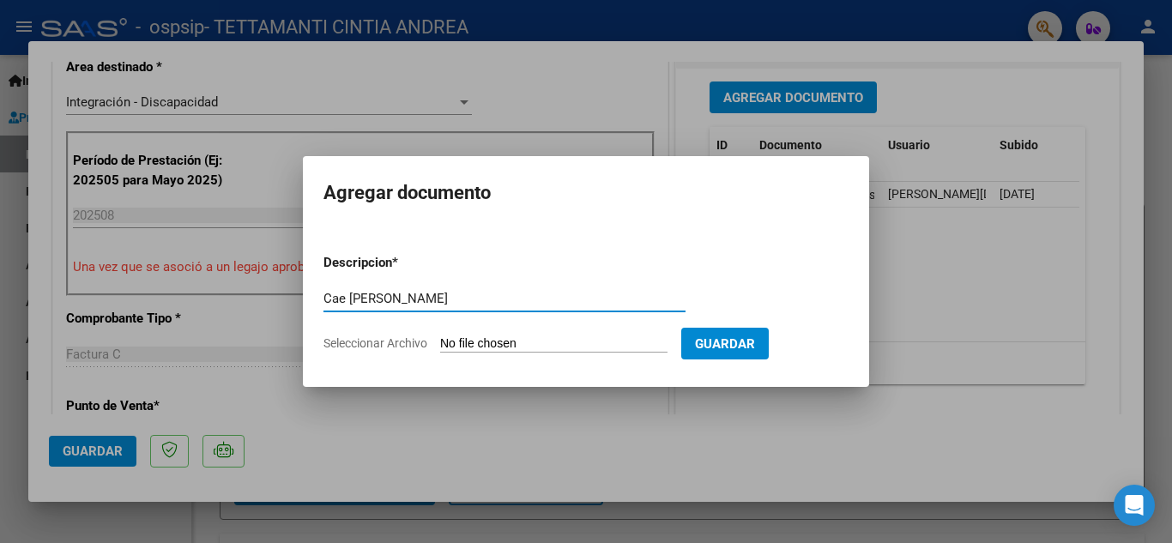
type input "Cae [PERSON_NAME]"
click at [606, 351] on input "Seleccionar Archivo" at bounding box center [553, 344] width 227 height 16
type input "C:\fakepath\Constatación de Comprobantes _ AFIP CAE BRANDON GONZALEZ.pdf"
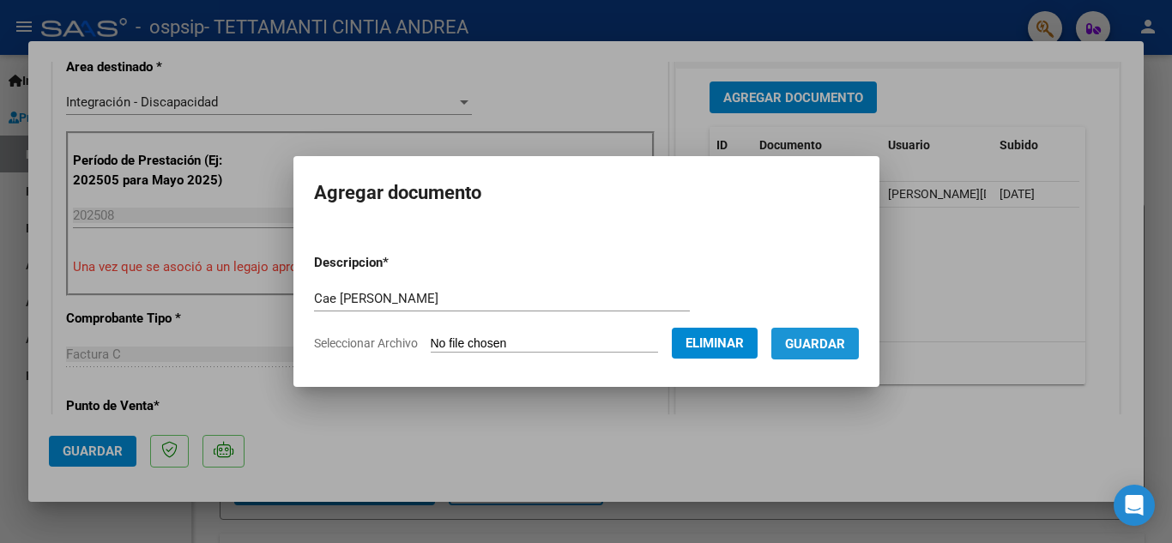
click at [841, 338] on span "Guardar" at bounding box center [815, 343] width 60 height 15
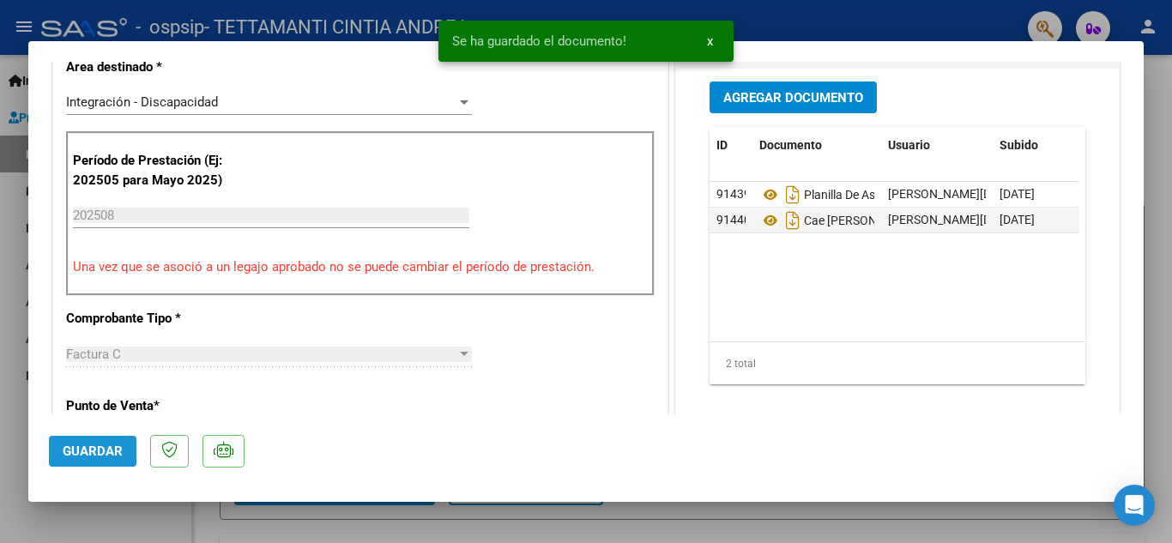
click at [110, 447] on span "Guardar" at bounding box center [93, 450] width 60 height 15
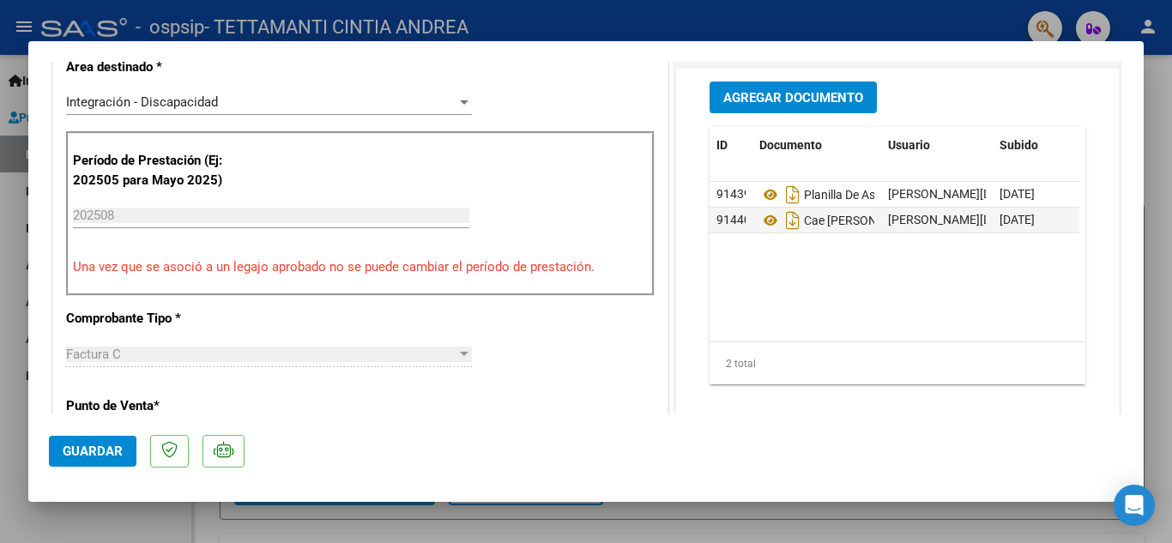
click at [110, 447] on span "Guardar" at bounding box center [93, 450] width 60 height 15
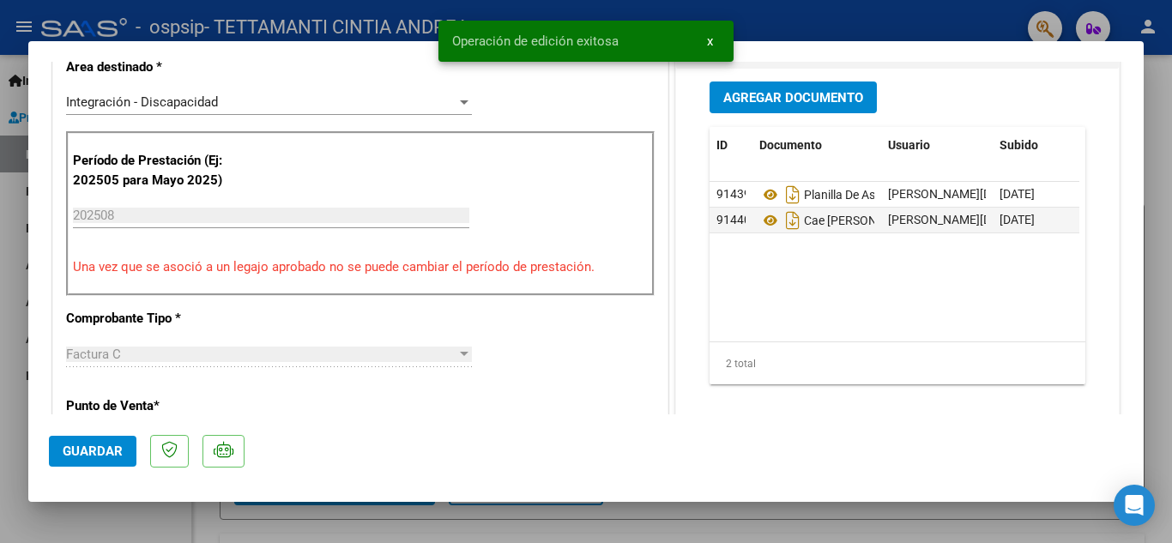
click at [1147, 78] on div at bounding box center [586, 271] width 1172 height 543
type input "$ 0,00"
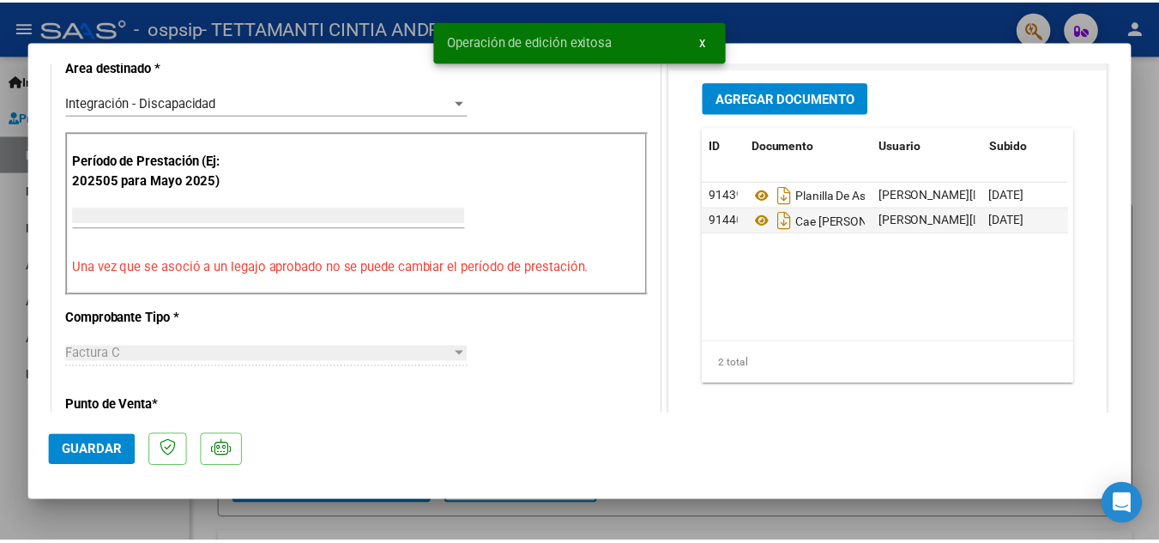
scroll to position [368, 0]
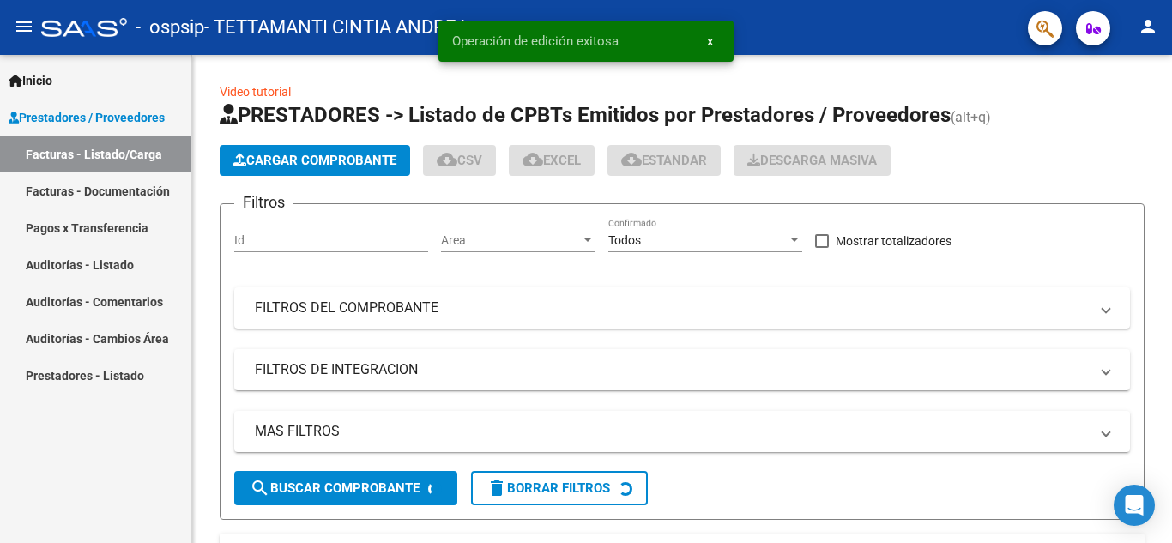
click at [1148, 23] on mat-icon "person" at bounding box center [1147, 26] width 21 height 21
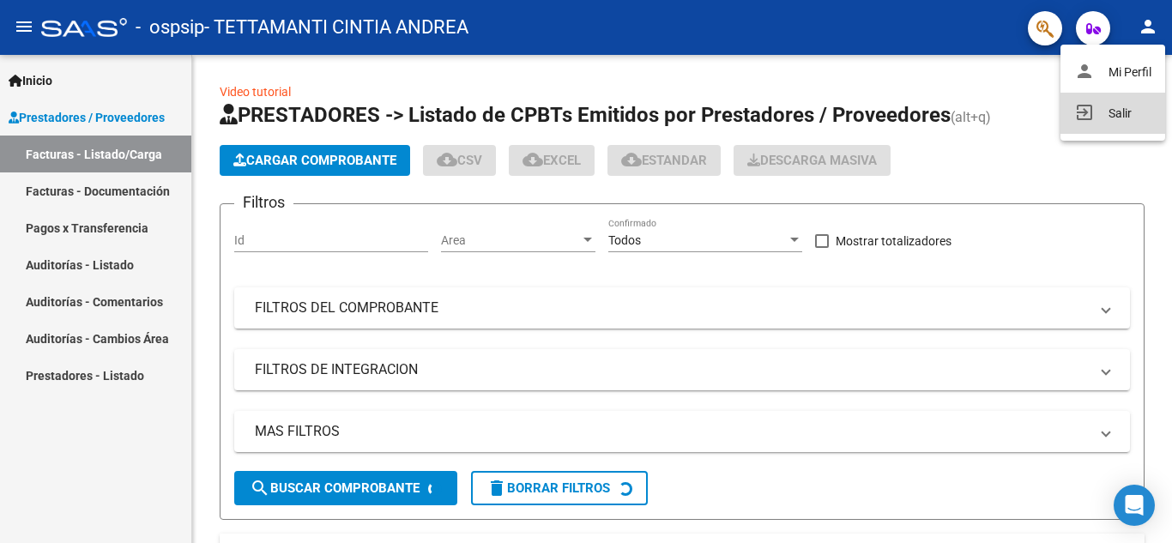
click at [1095, 113] on button "exit_to_app Salir" at bounding box center [1112, 113] width 105 height 41
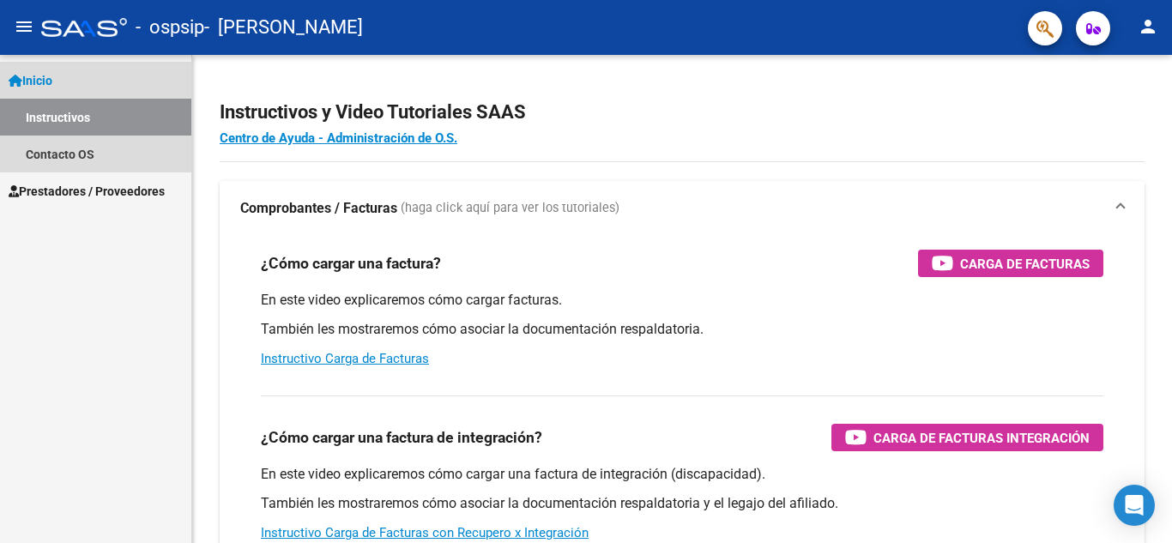
click at [95, 117] on link "Instructivos" at bounding box center [95, 117] width 191 height 37
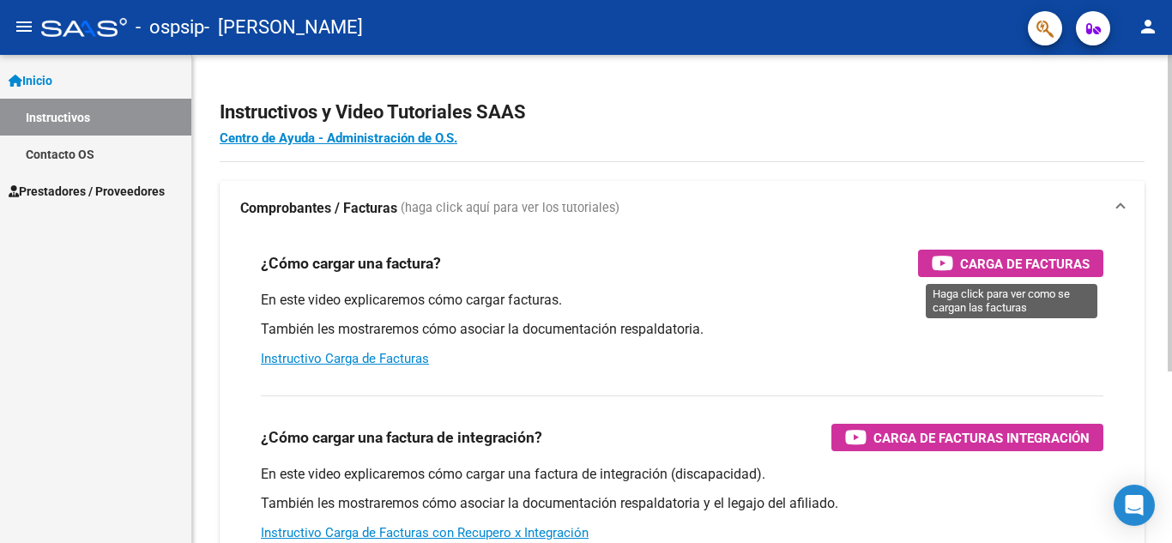
click at [1024, 262] on span "Carga de Facturas" at bounding box center [1025, 263] width 130 height 21
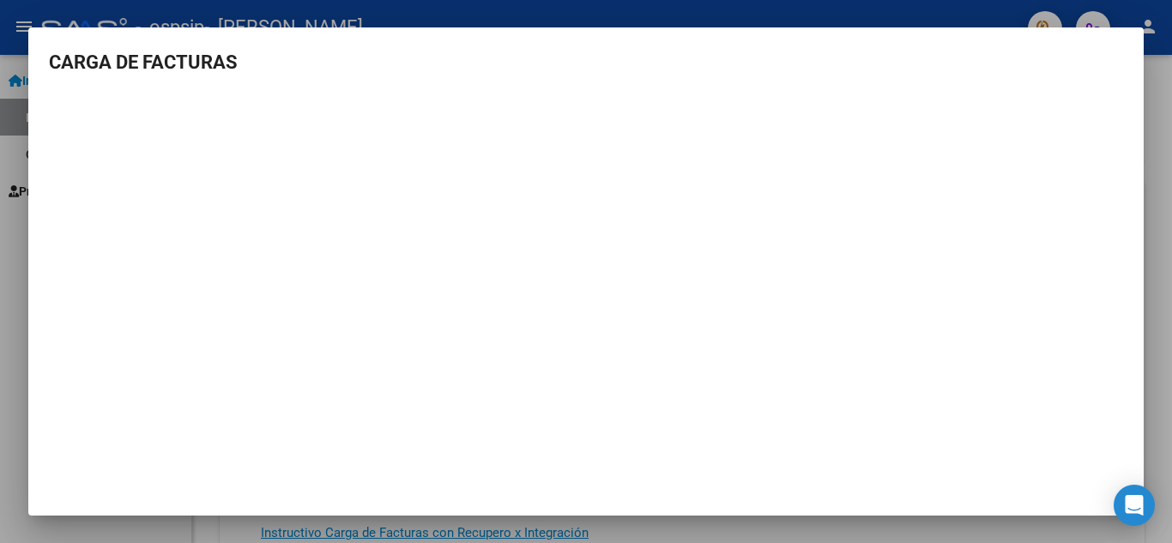
click at [1158, 161] on div at bounding box center [586, 271] width 1172 height 543
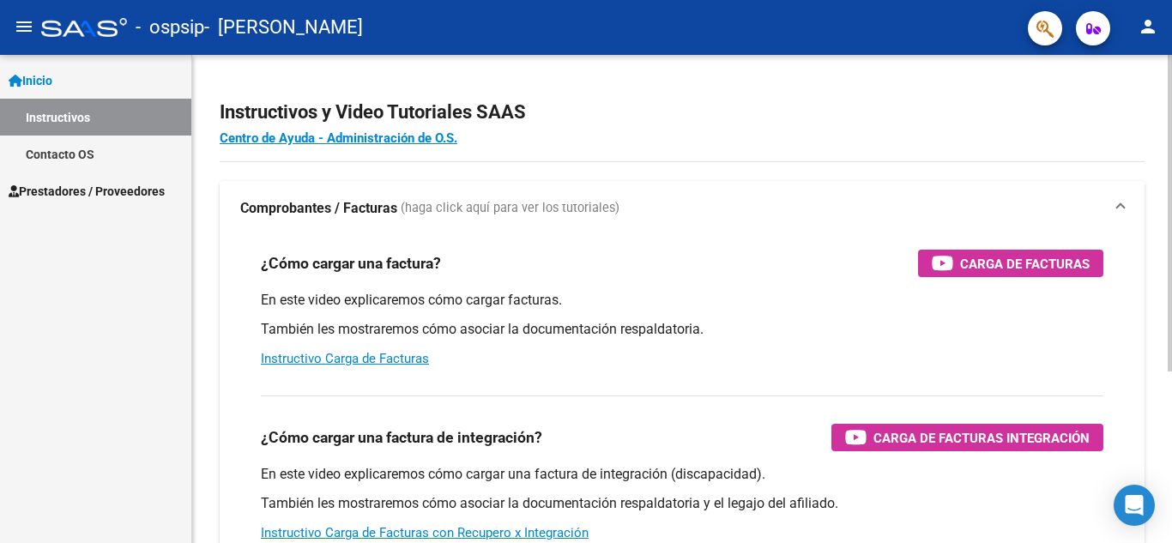
click at [1118, 202] on span at bounding box center [1120, 208] width 7 height 19
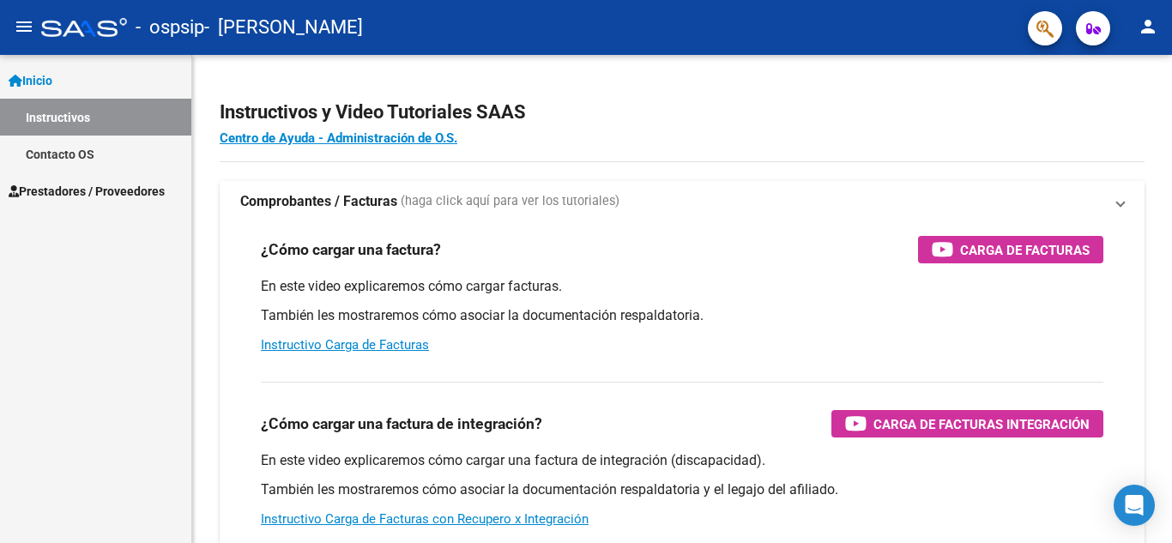
click at [1118, 202] on span at bounding box center [1120, 201] width 7 height 19
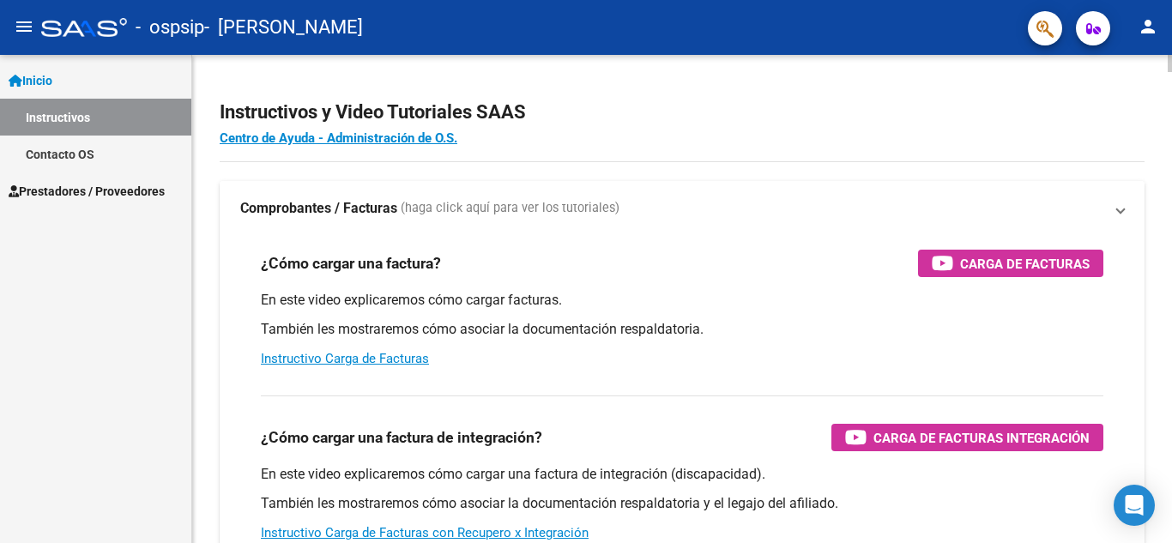
click at [1118, 202] on span at bounding box center [1120, 208] width 7 height 19
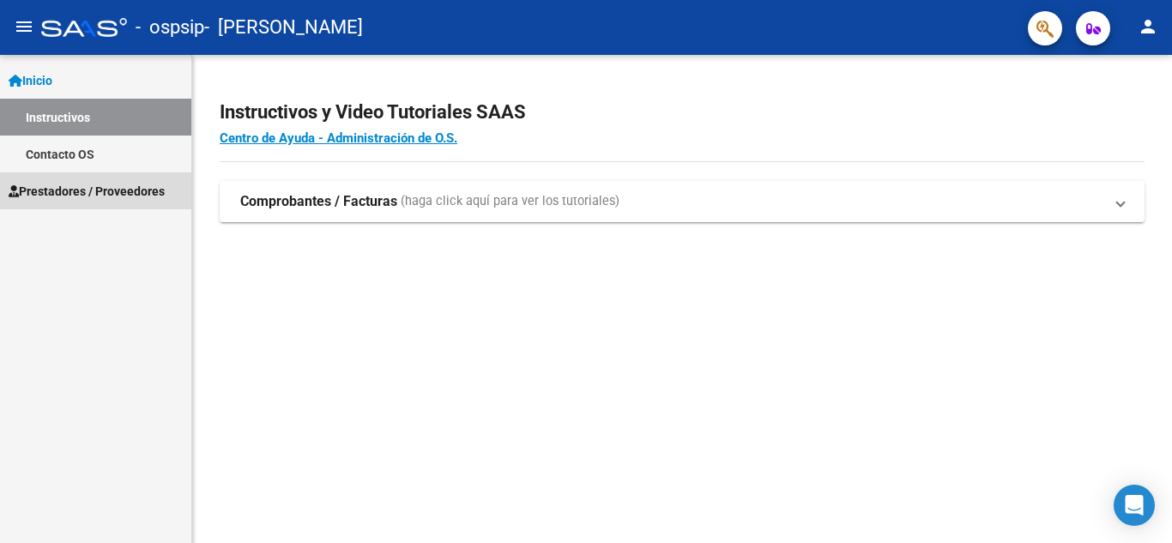
click at [73, 190] on span "Prestadores / Proveedores" at bounding box center [87, 191] width 156 height 19
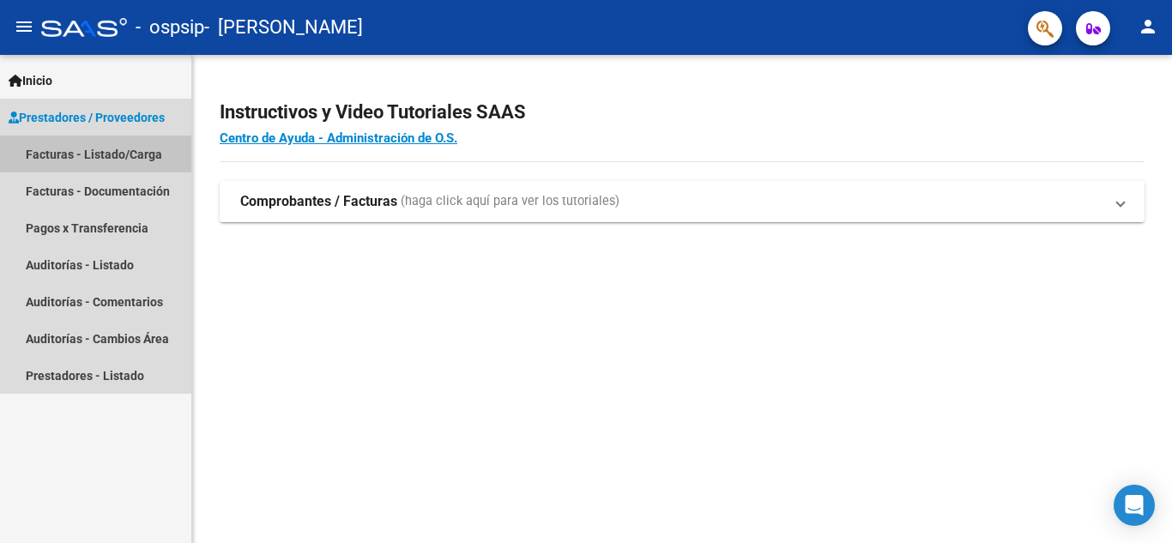
click at [81, 152] on link "Facturas - Listado/Carga" at bounding box center [95, 154] width 191 height 37
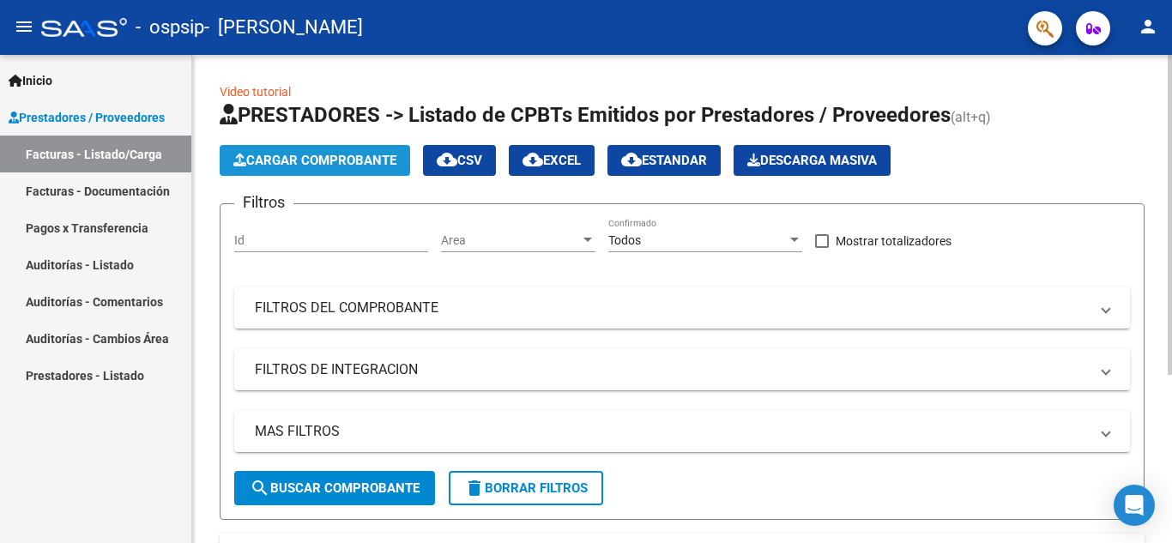
click at [268, 154] on span "Cargar Comprobante" at bounding box center [314, 160] width 163 height 15
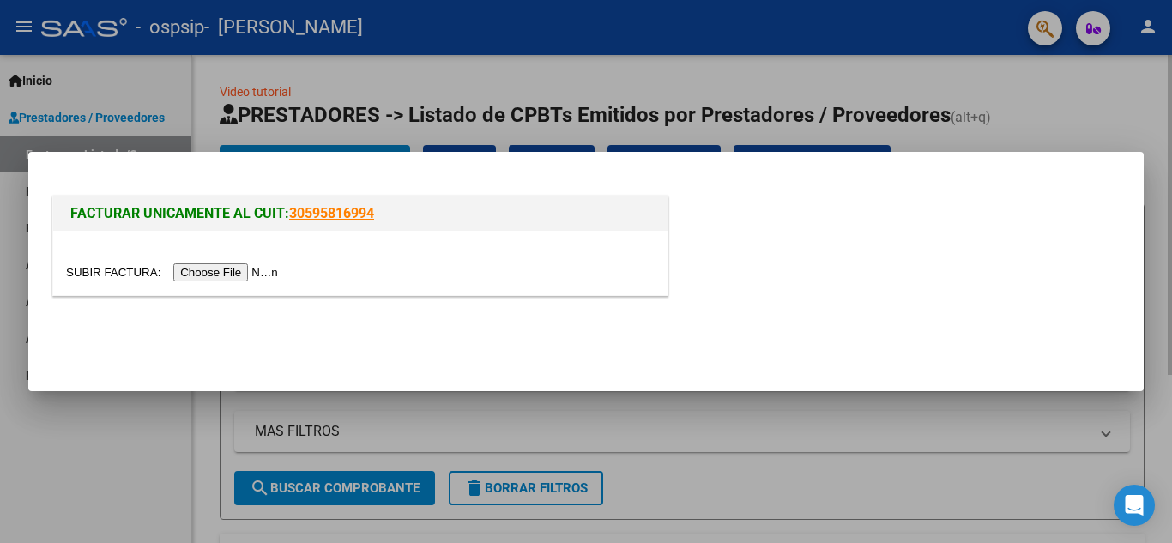
click at [268, 154] on mat-dialog-container "FACTURAR UNICAMENTE AL CUIT: 30595816994" at bounding box center [585, 271] width 1115 height 239
click at [257, 271] on input "file" at bounding box center [174, 272] width 217 height 18
click at [233, 266] on input "file" at bounding box center [174, 272] width 217 height 18
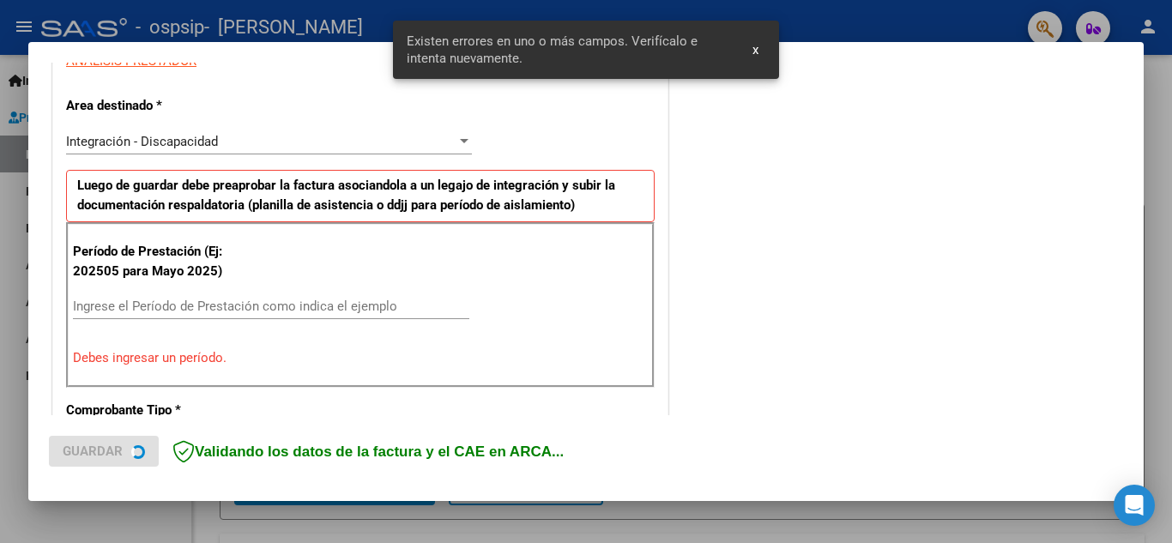
scroll to position [389, 0]
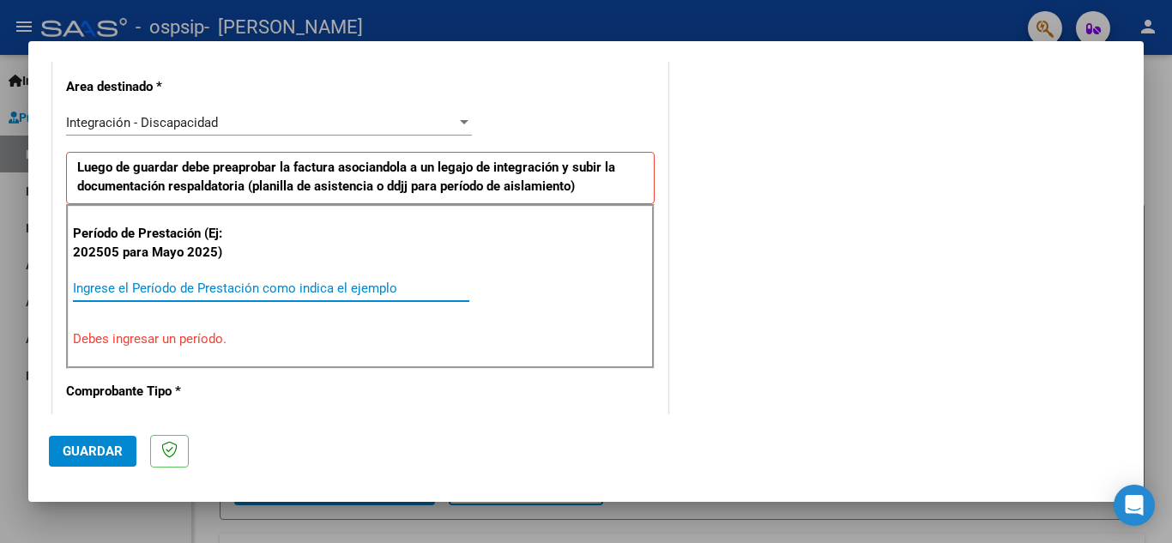
click at [387, 287] on input "Ingrese el Período de Prestación como indica el ejemplo" at bounding box center [271, 287] width 396 height 15
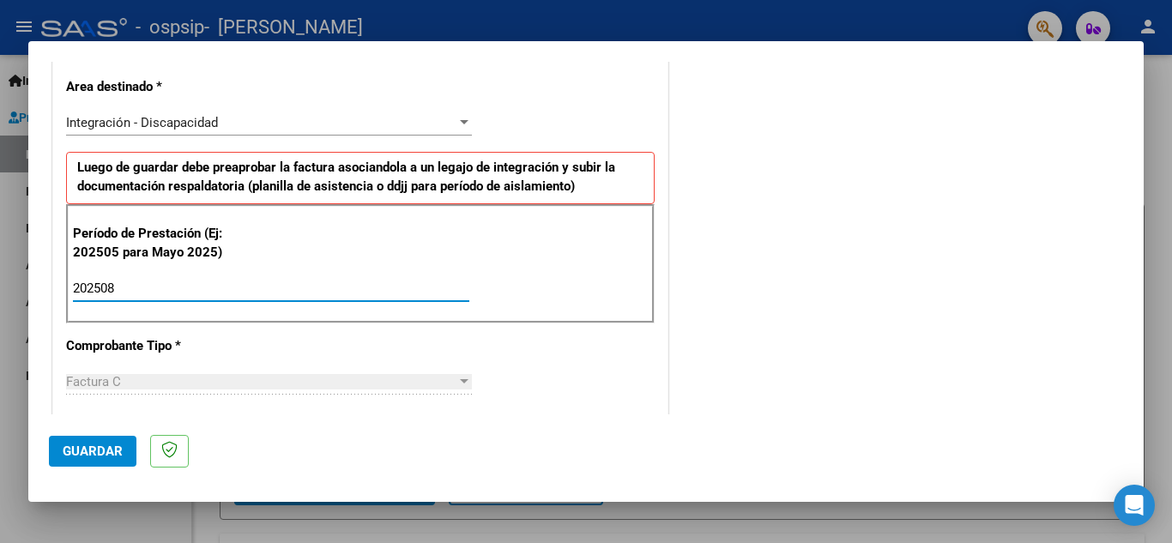
type input "202508"
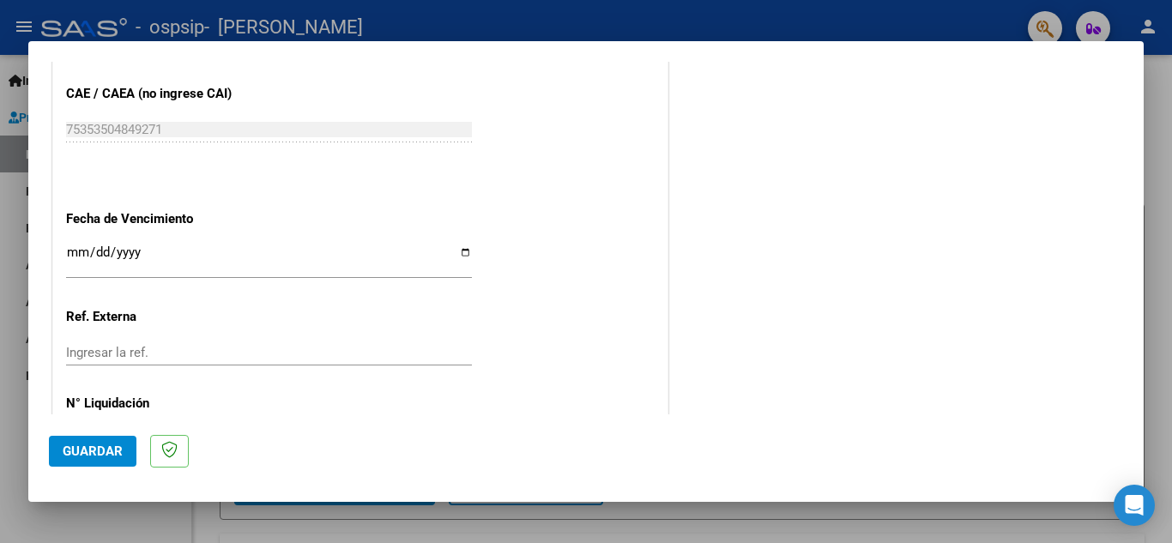
scroll to position [1082, 0]
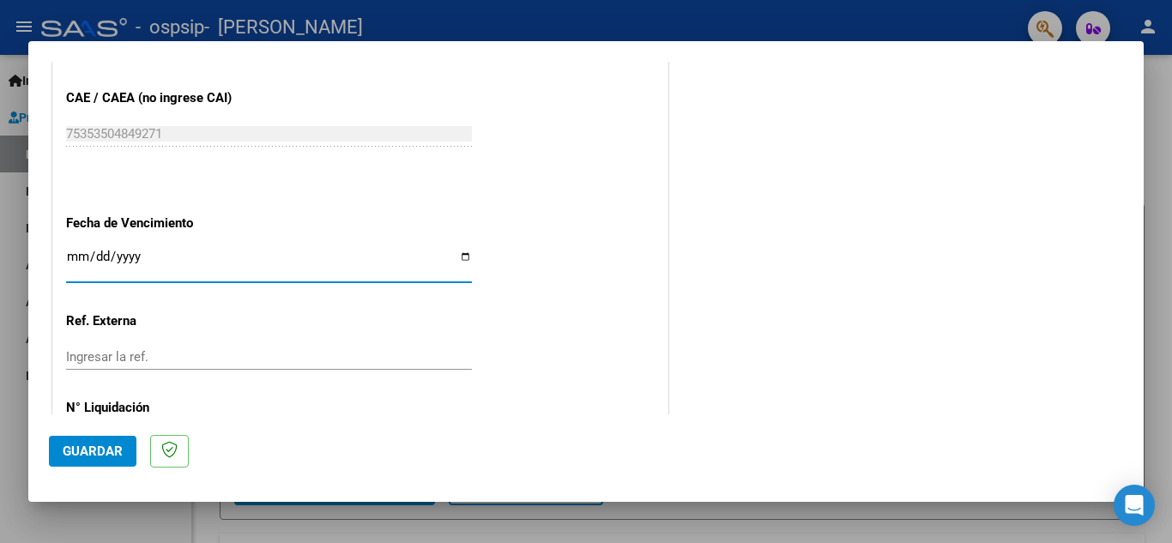
click at [459, 258] on input "Ingresar la fecha" at bounding box center [269, 263] width 406 height 27
type input "[DATE]"
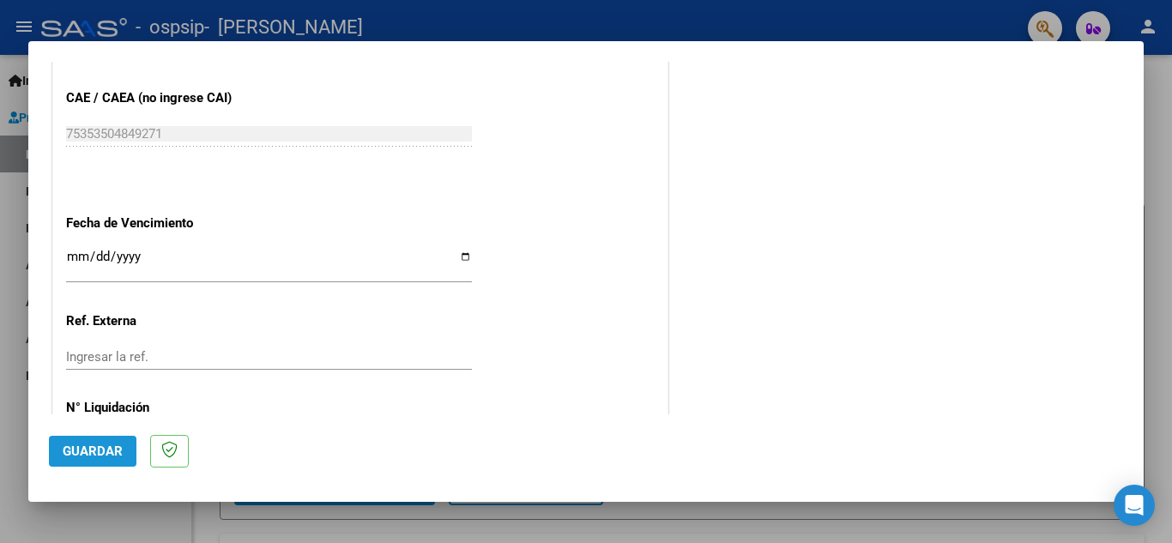
click at [105, 444] on span "Guardar" at bounding box center [93, 450] width 60 height 15
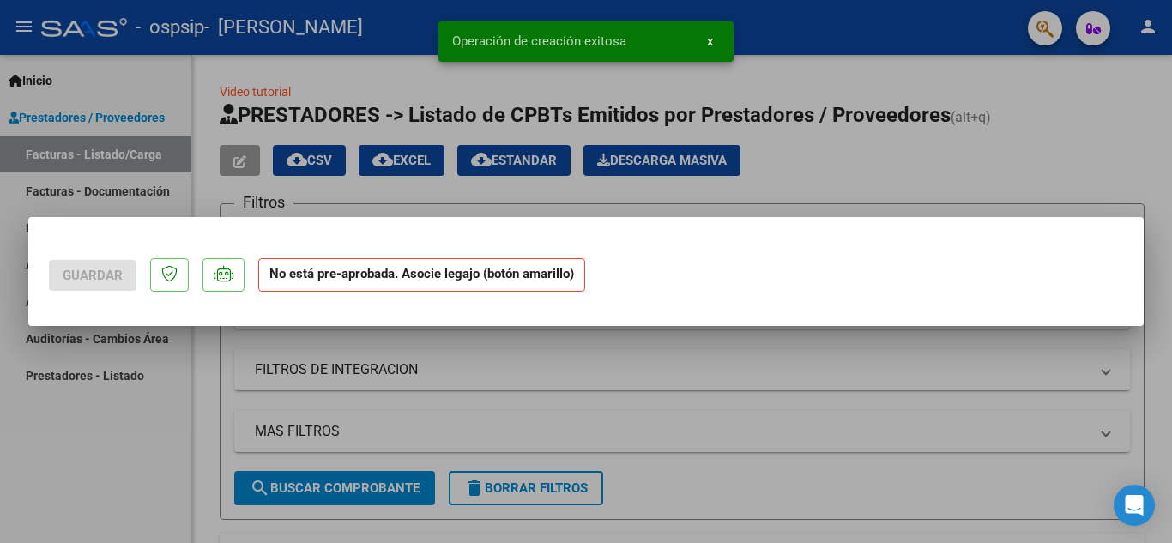
scroll to position [0, 0]
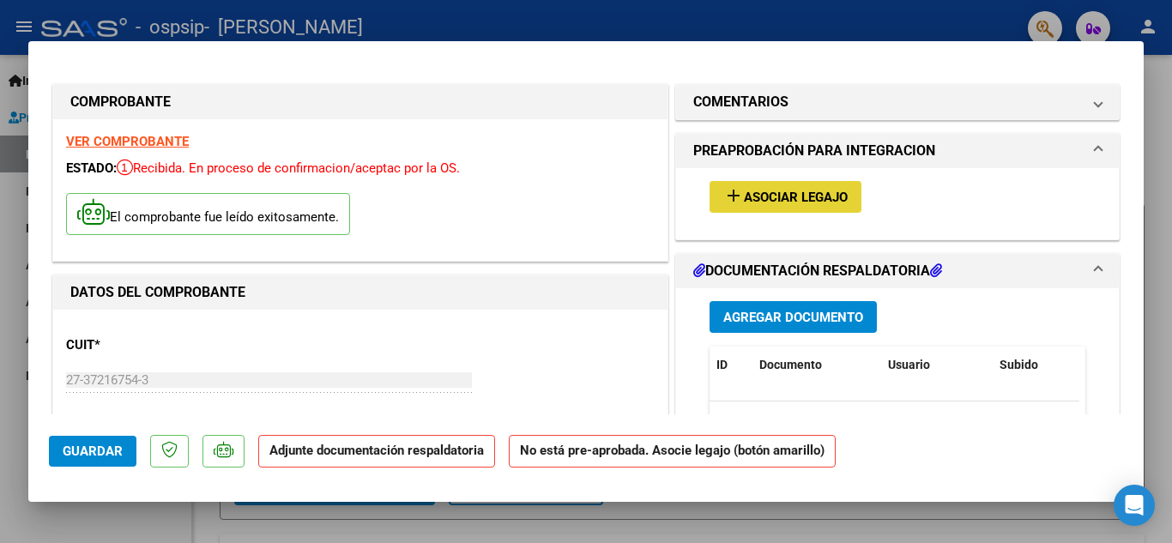
click at [763, 200] on span "Asociar Legajo" at bounding box center [796, 197] width 104 height 15
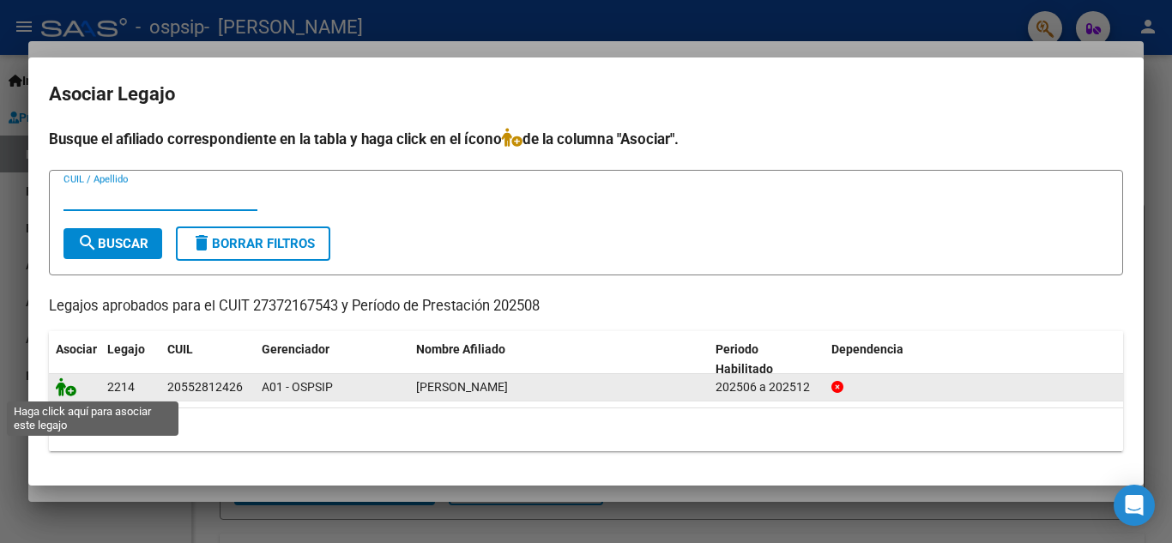
click at [67, 389] on icon at bounding box center [66, 386] width 21 height 19
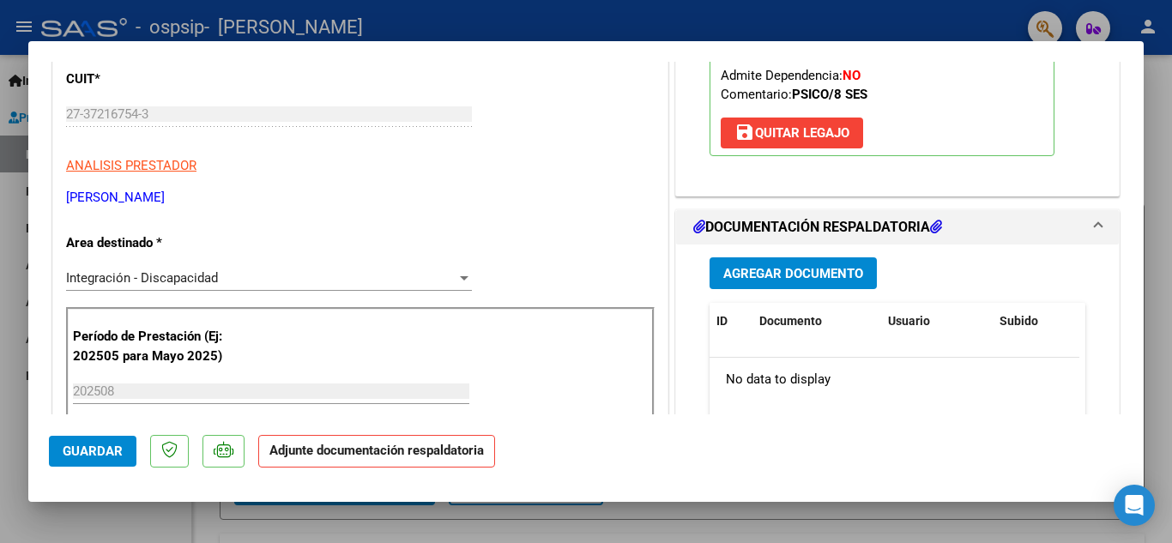
scroll to position [282, 0]
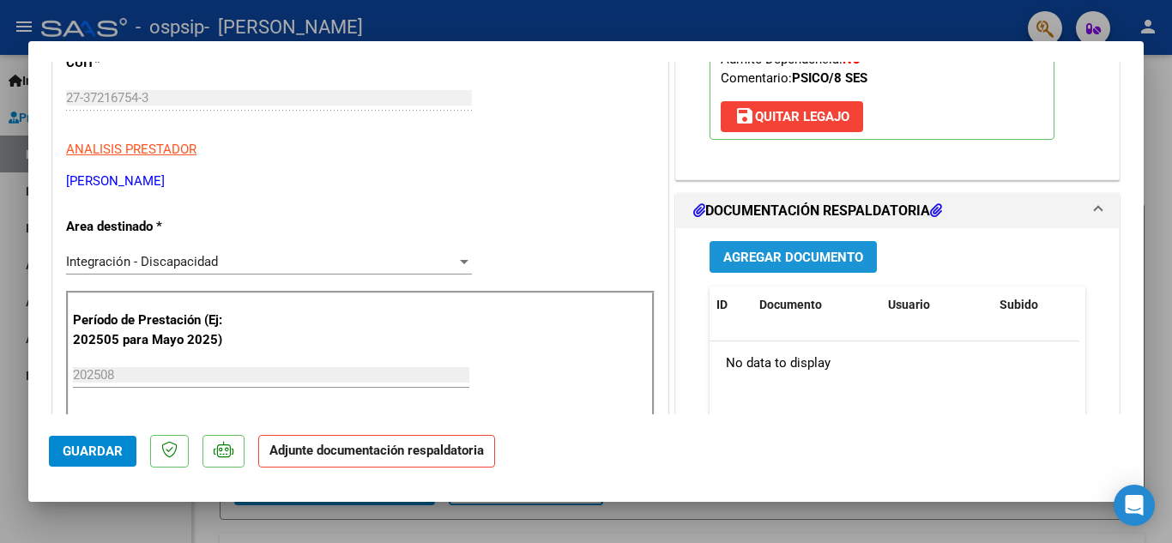
click at [780, 257] on span "Agregar Documento" at bounding box center [793, 257] width 140 height 15
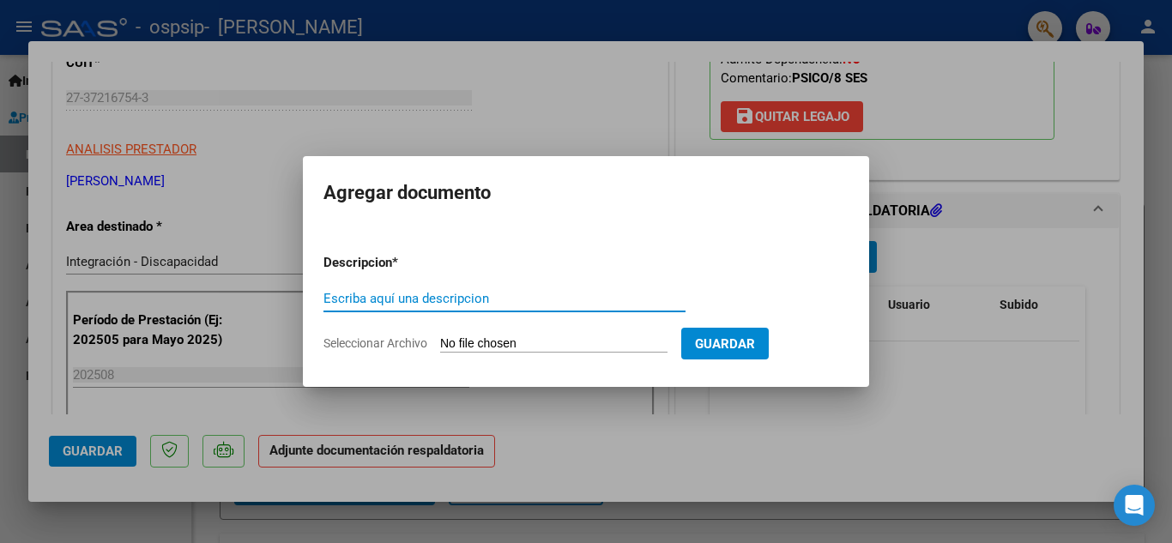
click at [472, 303] on input "Escriba aquí una descripcion" at bounding box center [504, 298] width 362 height 15
click at [486, 293] on input "planilla asistencia [PERSON_NAME] pSICOLOGI" at bounding box center [504, 298] width 362 height 15
click at [555, 294] on input "planilla asistencia [PERSON_NAME] PSICOLOGI" at bounding box center [504, 298] width 362 height 15
type input "planilla asistencia [PERSON_NAME] PSICOLOGIA"
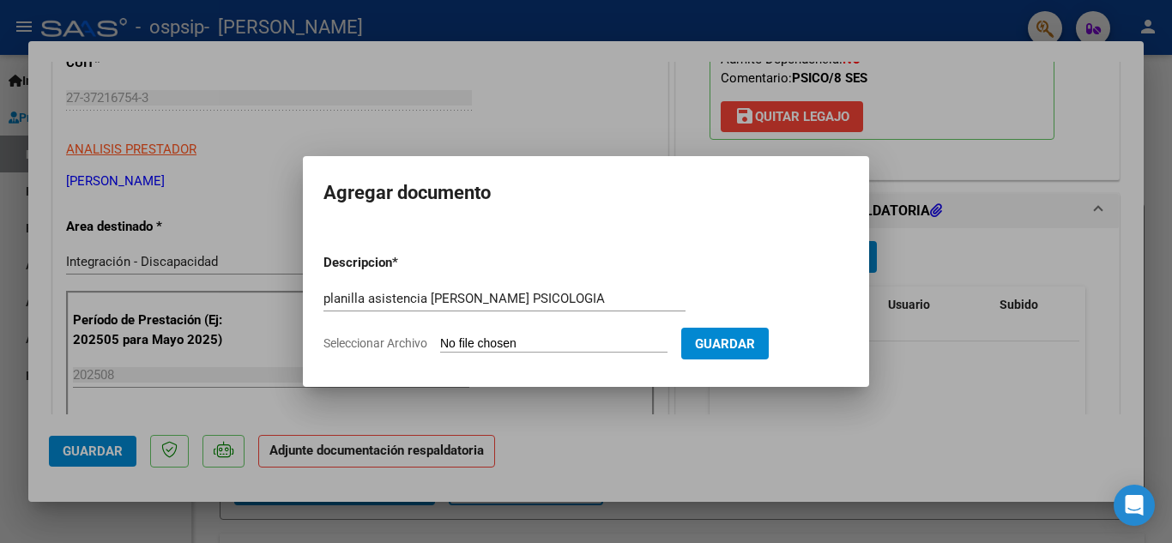
click at [572, 339] on input "Seleccionar Archivo" at bounding box center [553, 344] width 227 height 16
type input "C:\fakepath\planilla asistencia [PERSON_NAME] psicología.jpg"
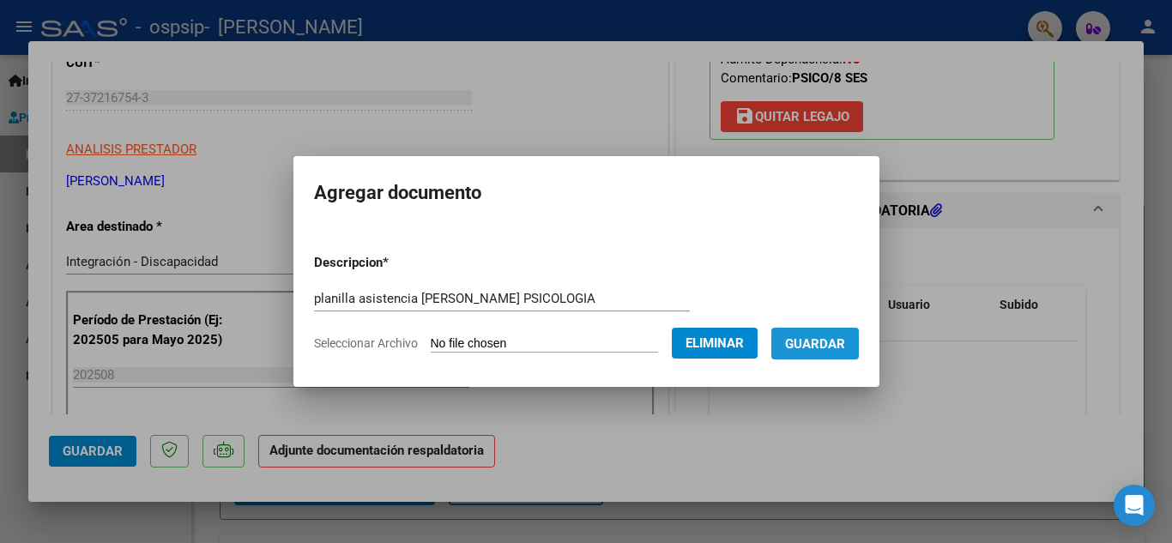
click at [827, 354] on button "Guardar" at bounding box center [814, 344] width 87 height 32
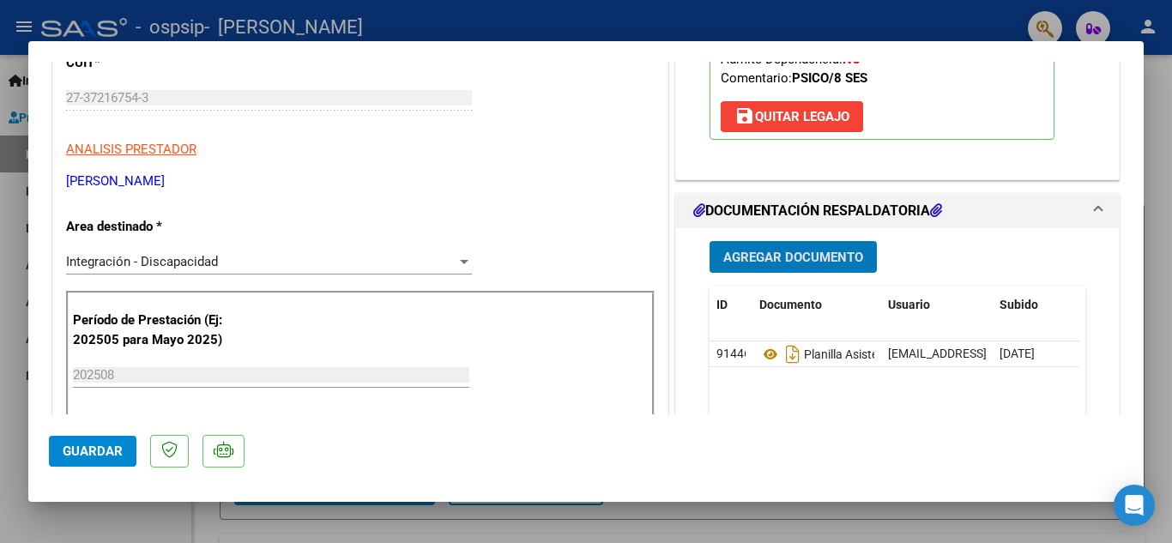
click at [843, 265] on span "Agregar Documento" at bounding box center [793, 257] width 140 height 15
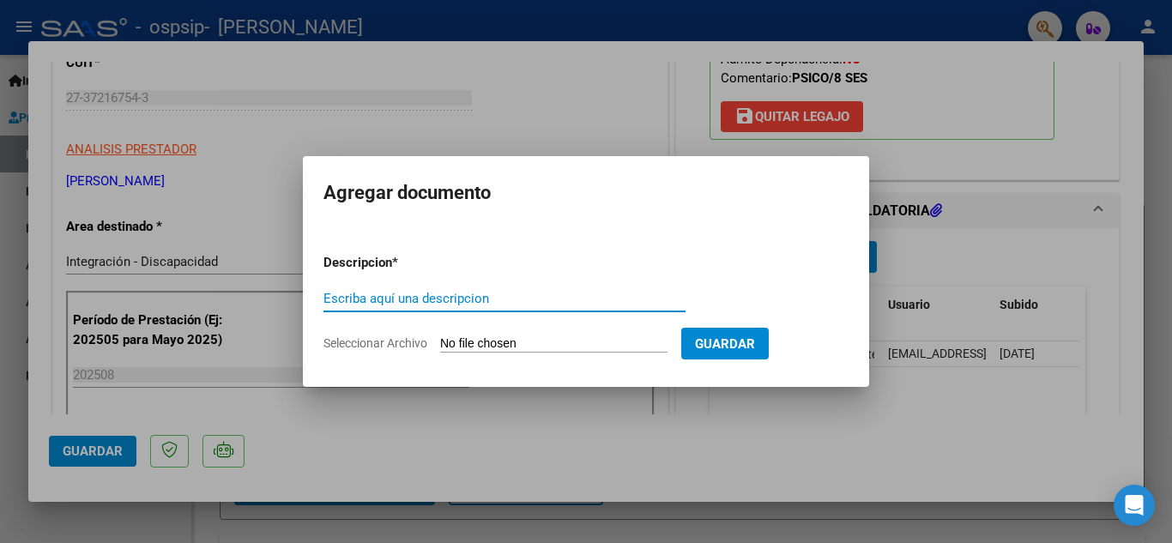
click at [471, 303] on input "Escriba aquí una descripcion" at bounding box center [504, 298] width 362 height 15
type input "cae [PERSON_NAME]"
click at [480, 338] on input "Seleccionar Archivo" at bounding box center [553, 344] width 227 height 16
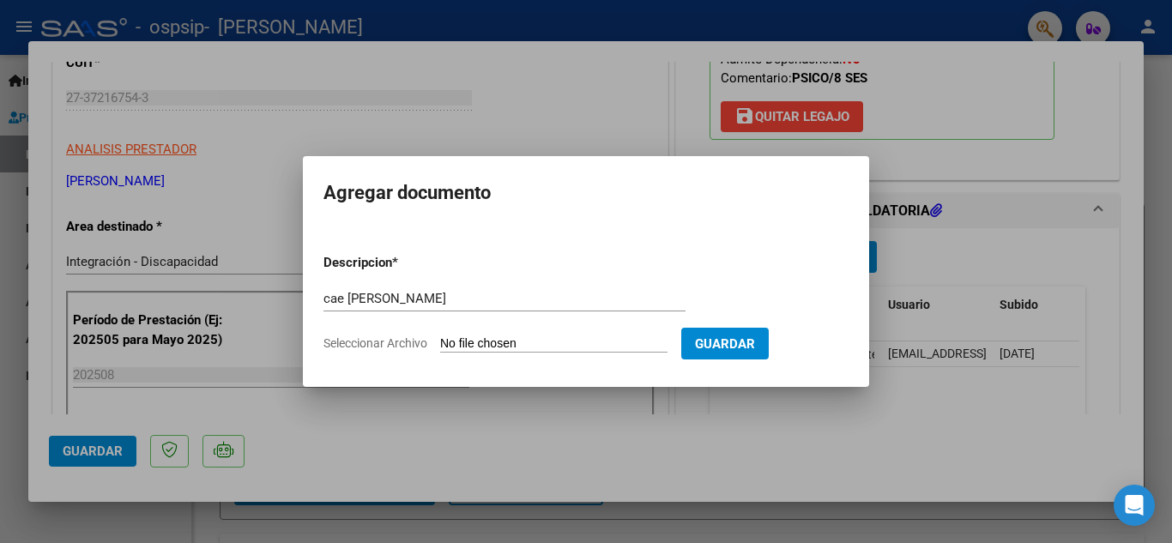
type input "C:\fakepath\cae [PERSON_NAME] fc 571.pdf"
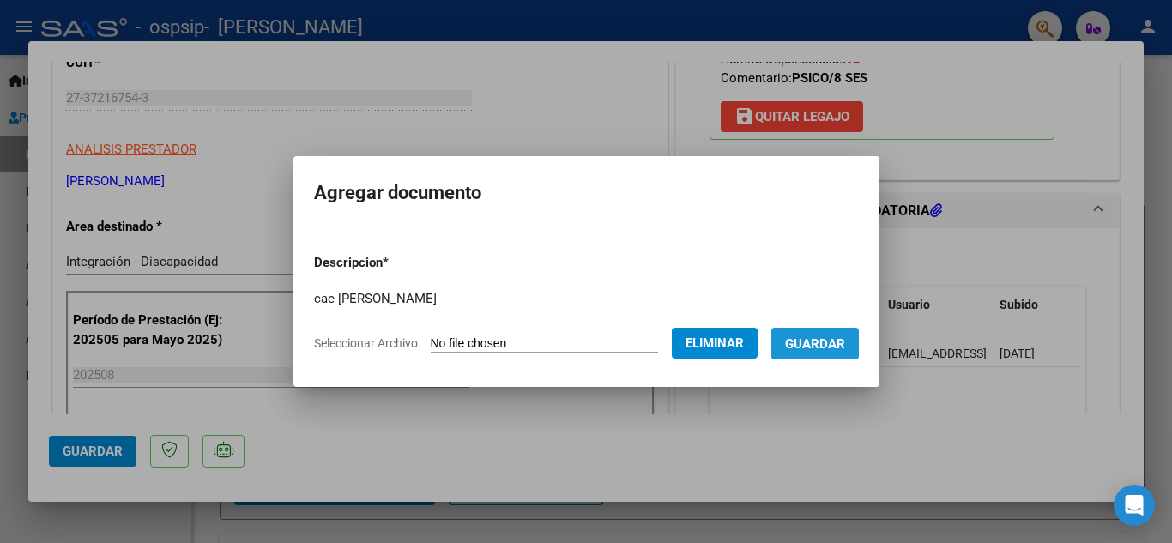
click at [835, 350] on span "Guardar" at bounding box center [815, 343] width 60 height 15
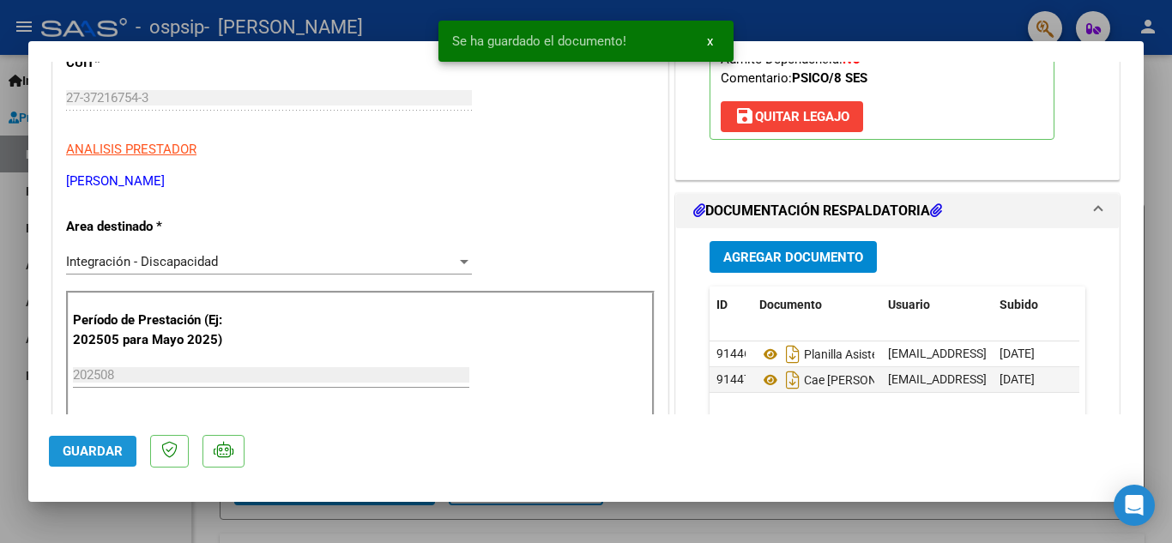
click at [82, 449] on span "Guardar" at bounding box center [93, 450] width 60 height 15
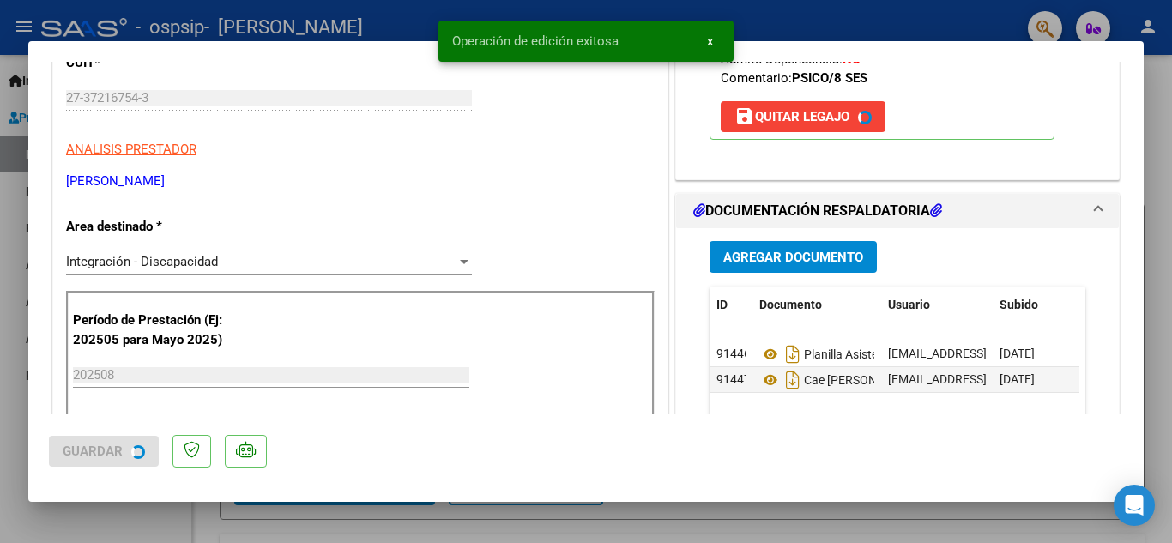
click at [1156, 117] on div at bounding box center [586, 271] width 1172 height 543
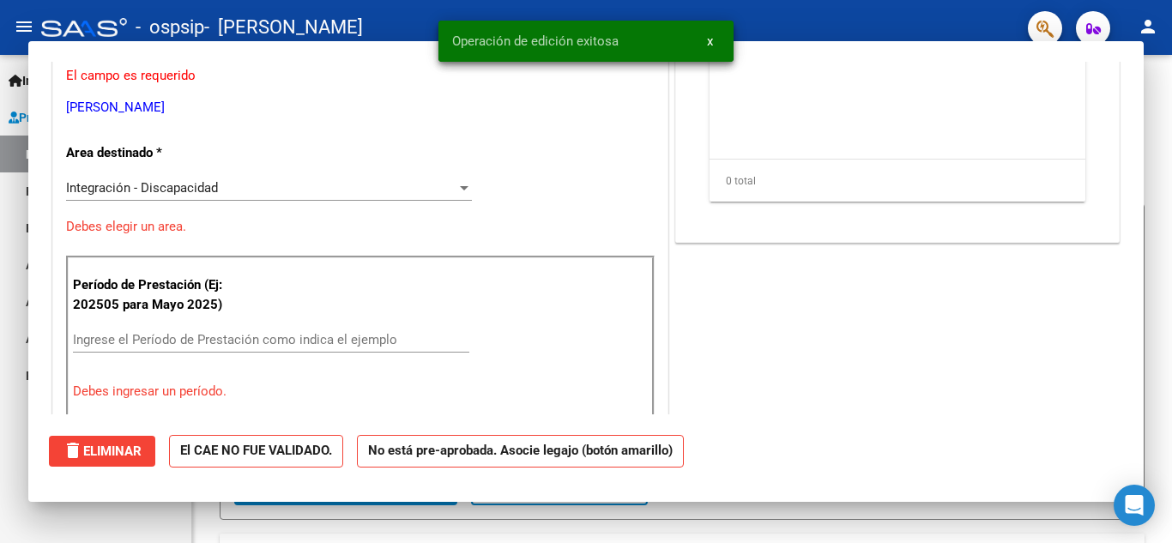
scroll to position [0, 0]
